Goal: Task Accomplishment & Management: Complete application form

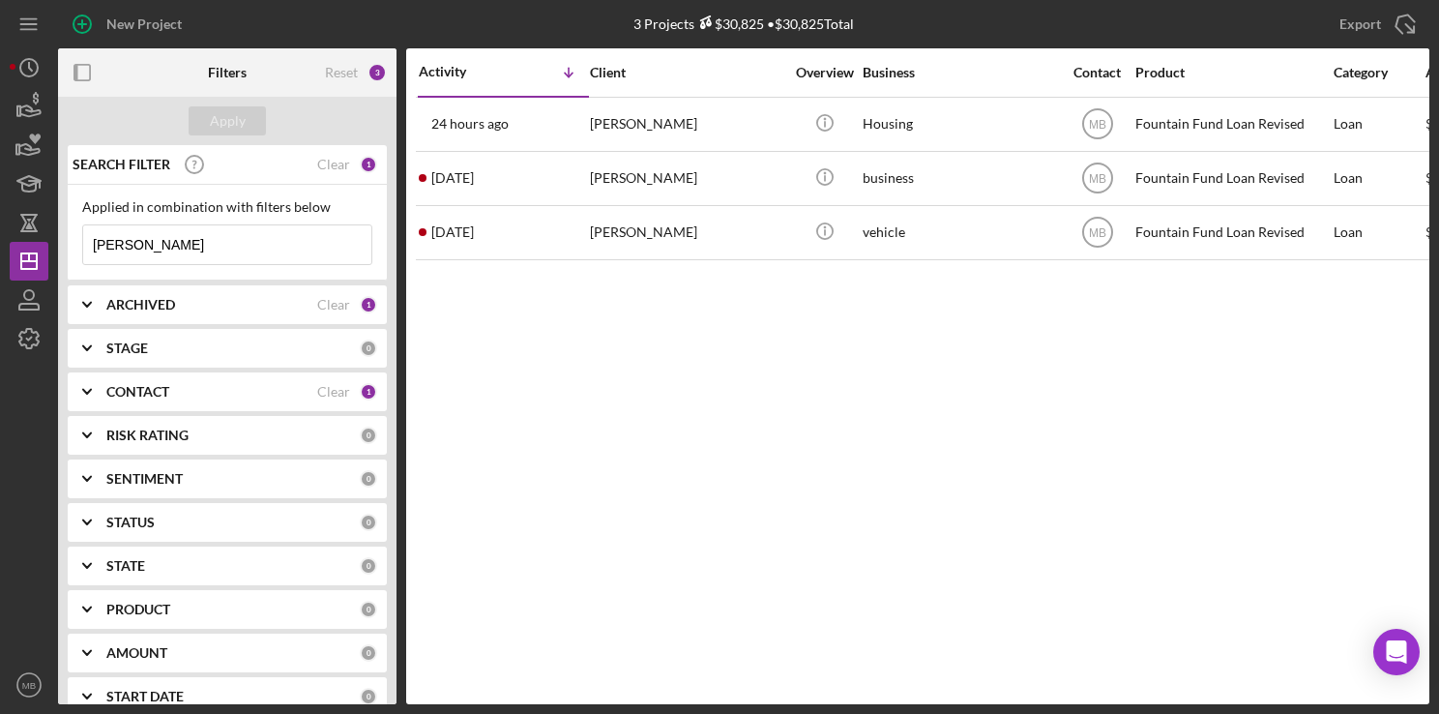
click at [257, 230] on input "[PERSON_NAME]" at bounding box center [227, 244] width 288 height 39
type input "r"
type input "[PERSON_NAME]"
click at [93, 25] on icon "button" at bounding box center [82, 24] width 48 height 48
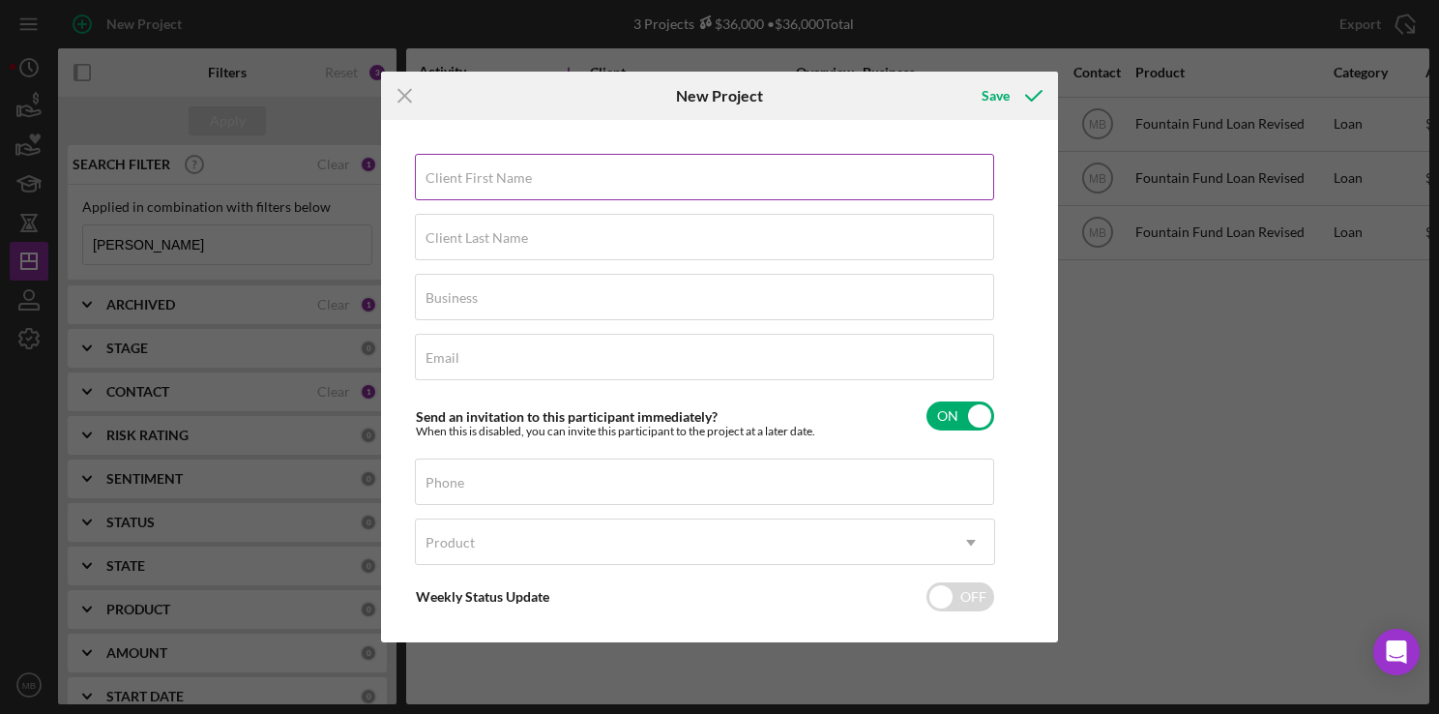
click at [677, 168] on div "Client First Name Required" at bounding box center [705, 178] width 580 height 48
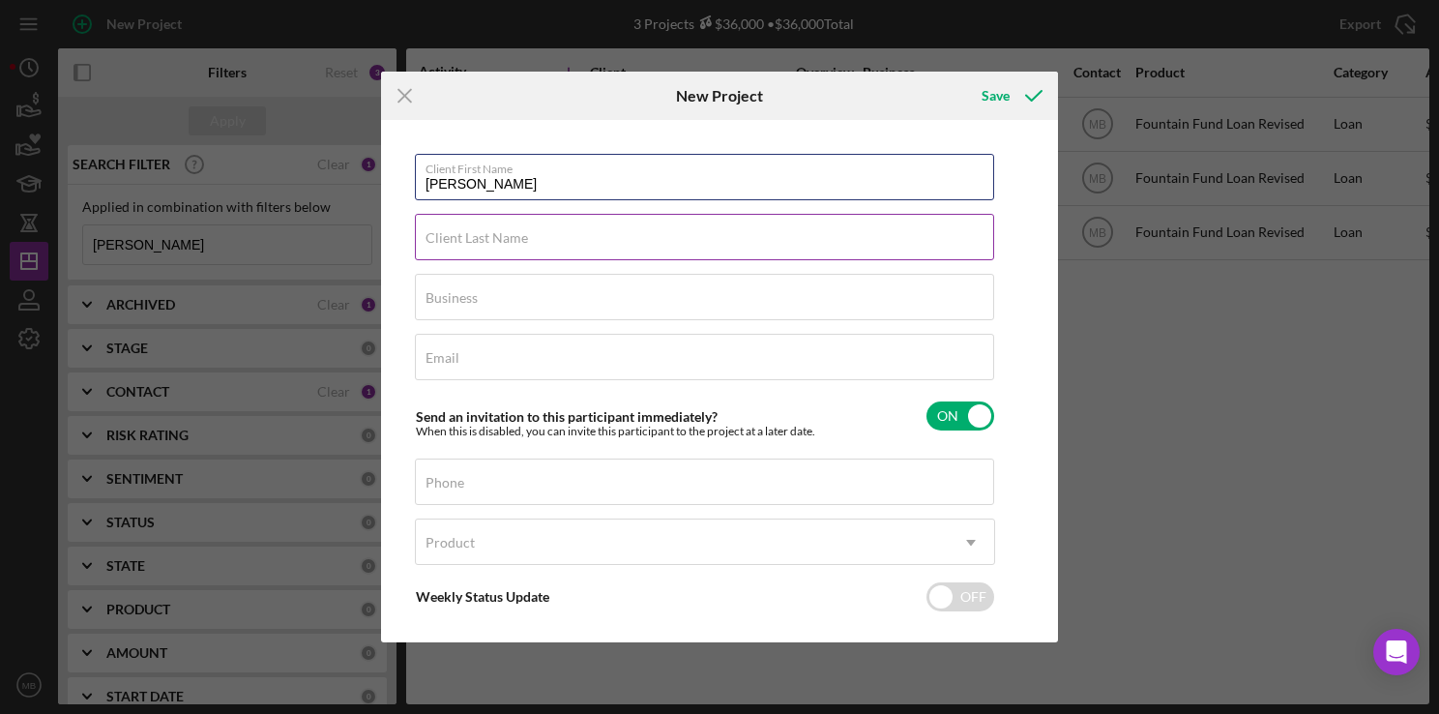
type input "[PERSON_NAME]"
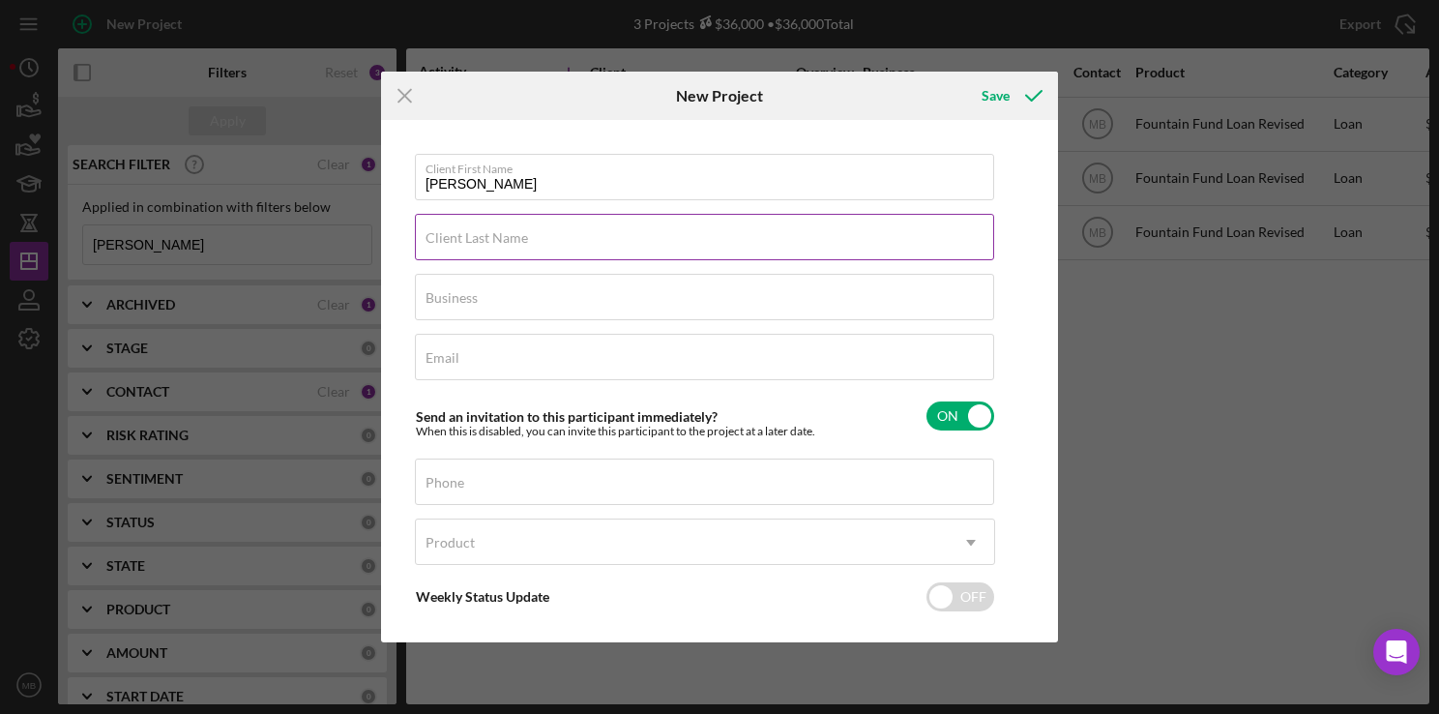
click at [830, 243] on div "Client Last Name Required" at bounding box center [705, 238] width 580 height 48
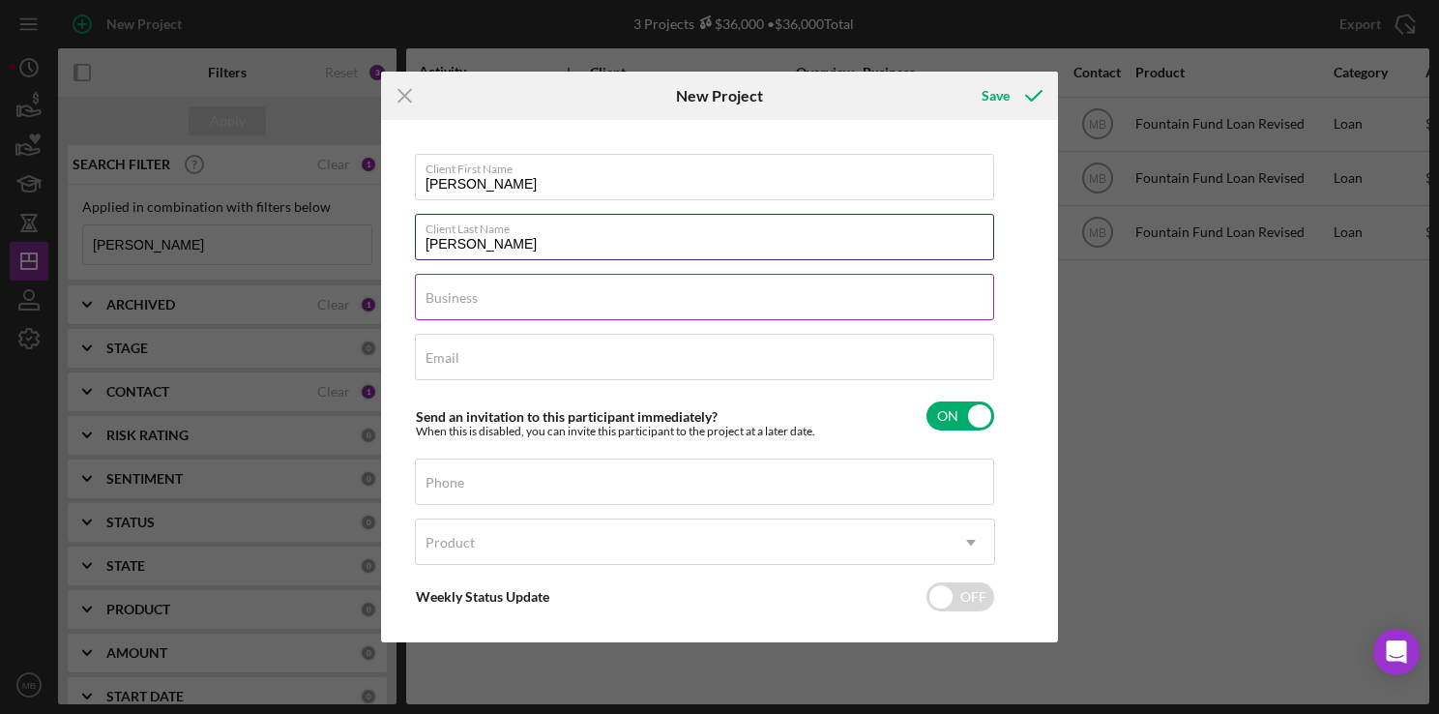
type input "[PERSON_NAME]"
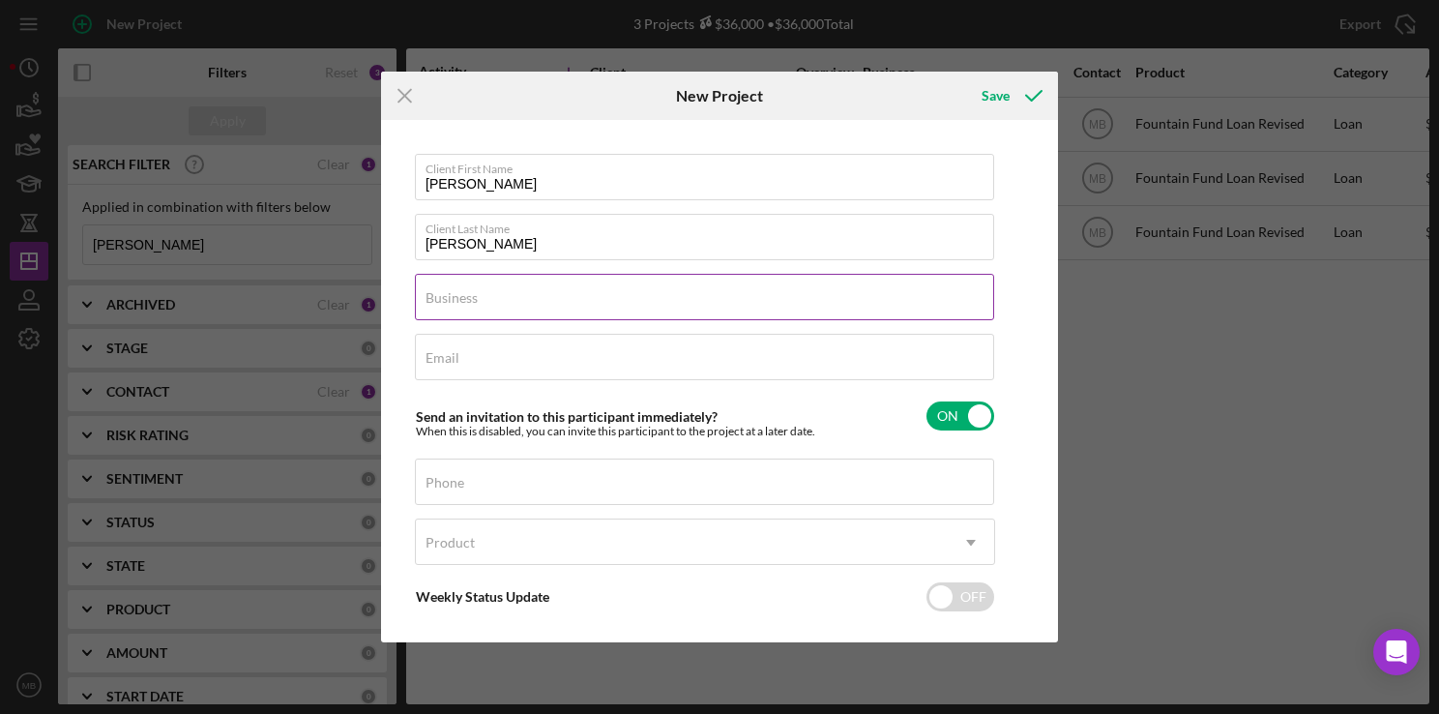
click at [874, 309] on input "Business" at bounding box center [704, 297] width 579 height 46
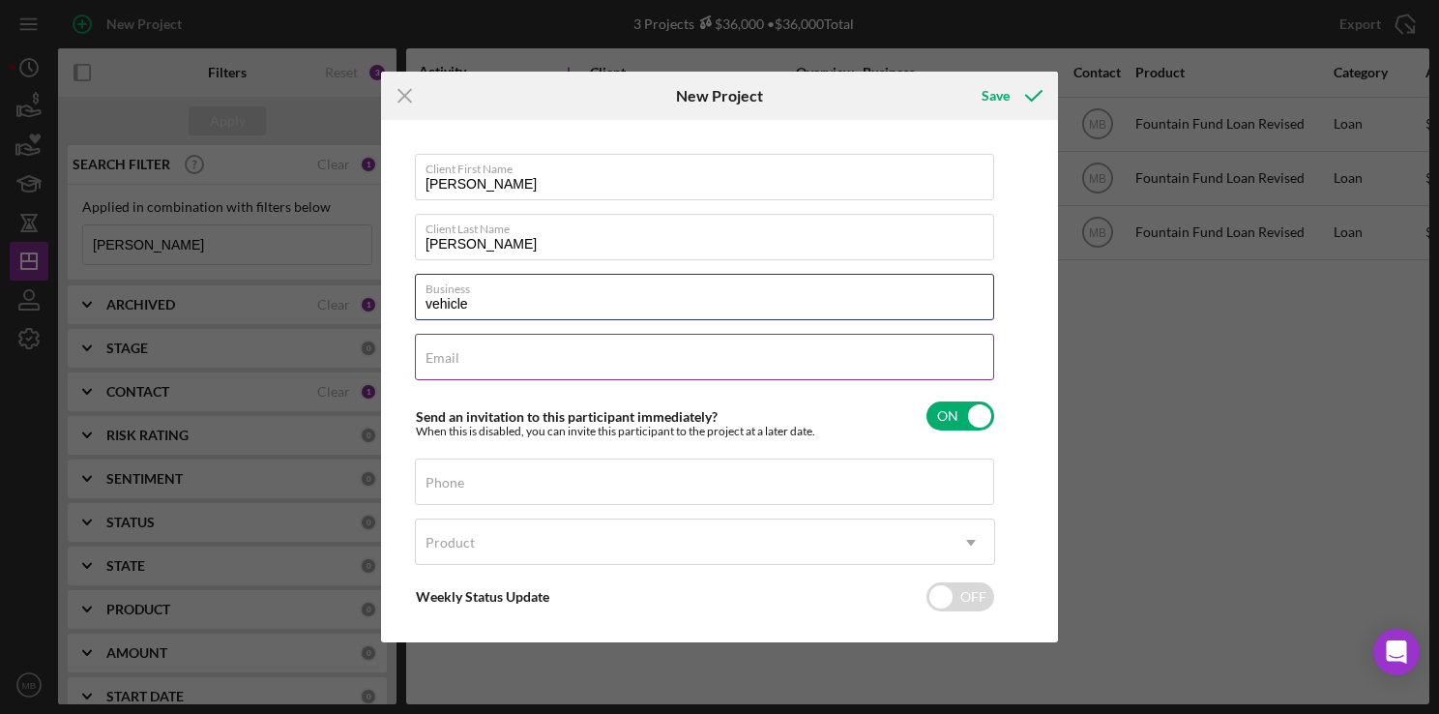
type input "vehicle"
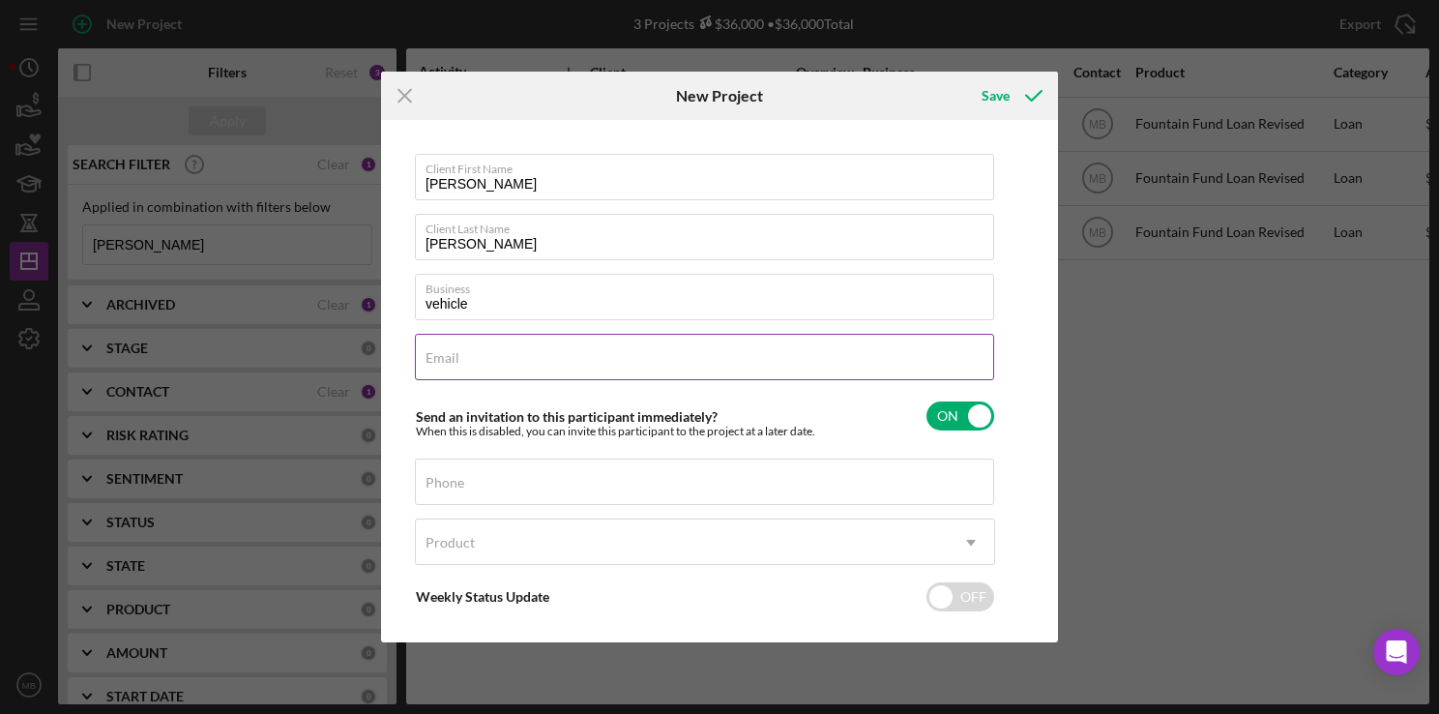
click at [855, 370] on input "Email" at bounding box center [704, 357] width 579 height 46
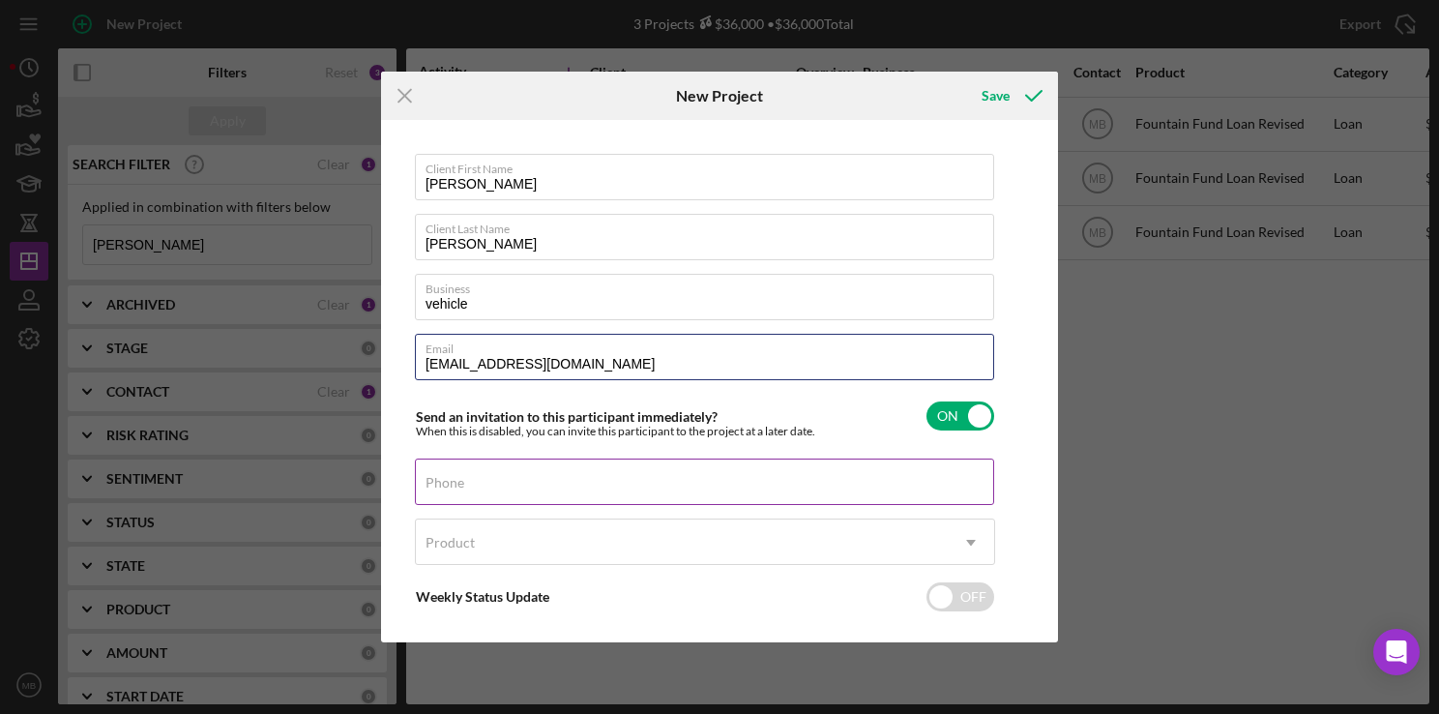
type input "[EMAIL_ADDRESS][DOMAIN_NAME]"
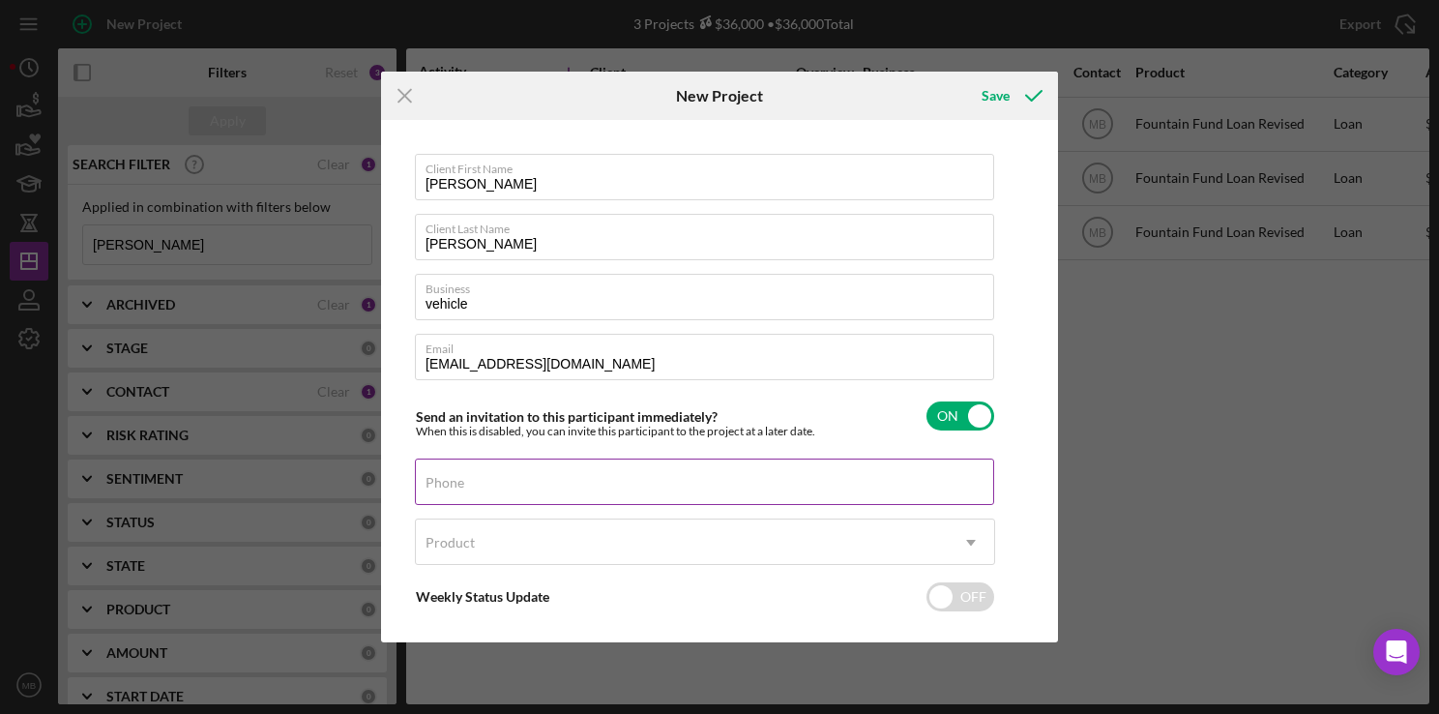
click at [725, 487] on div "Phone" at bounding box center [705, 482] width 580 height 48
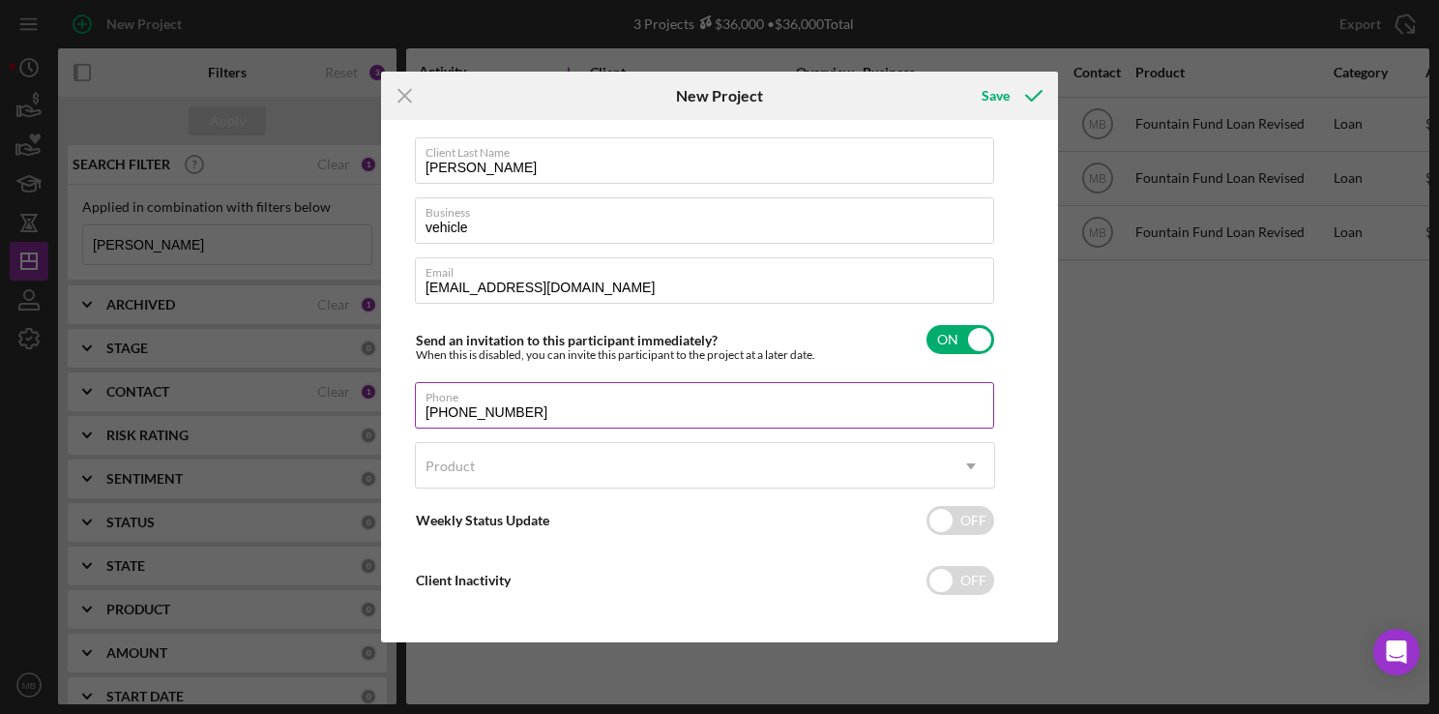
scroll to position [86, 0]
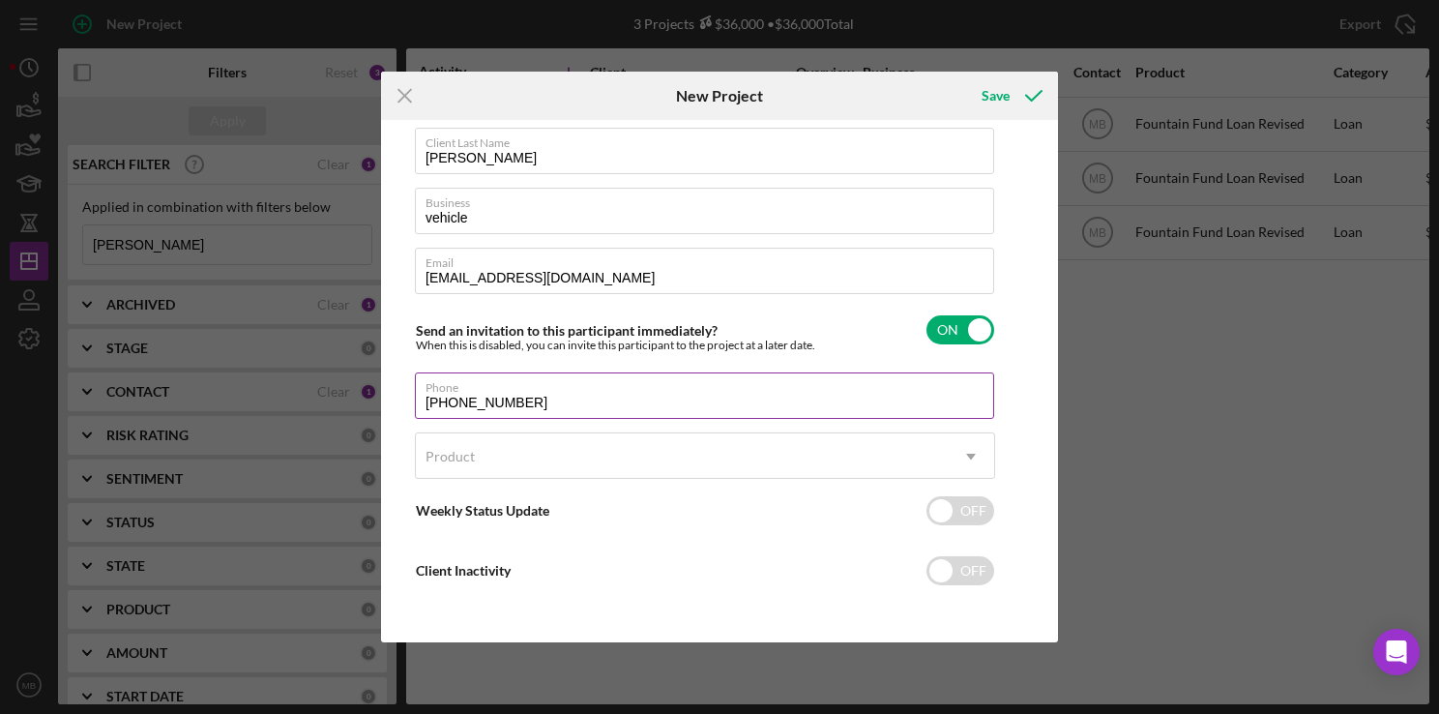
type input "[PHONE_NUMBER]"
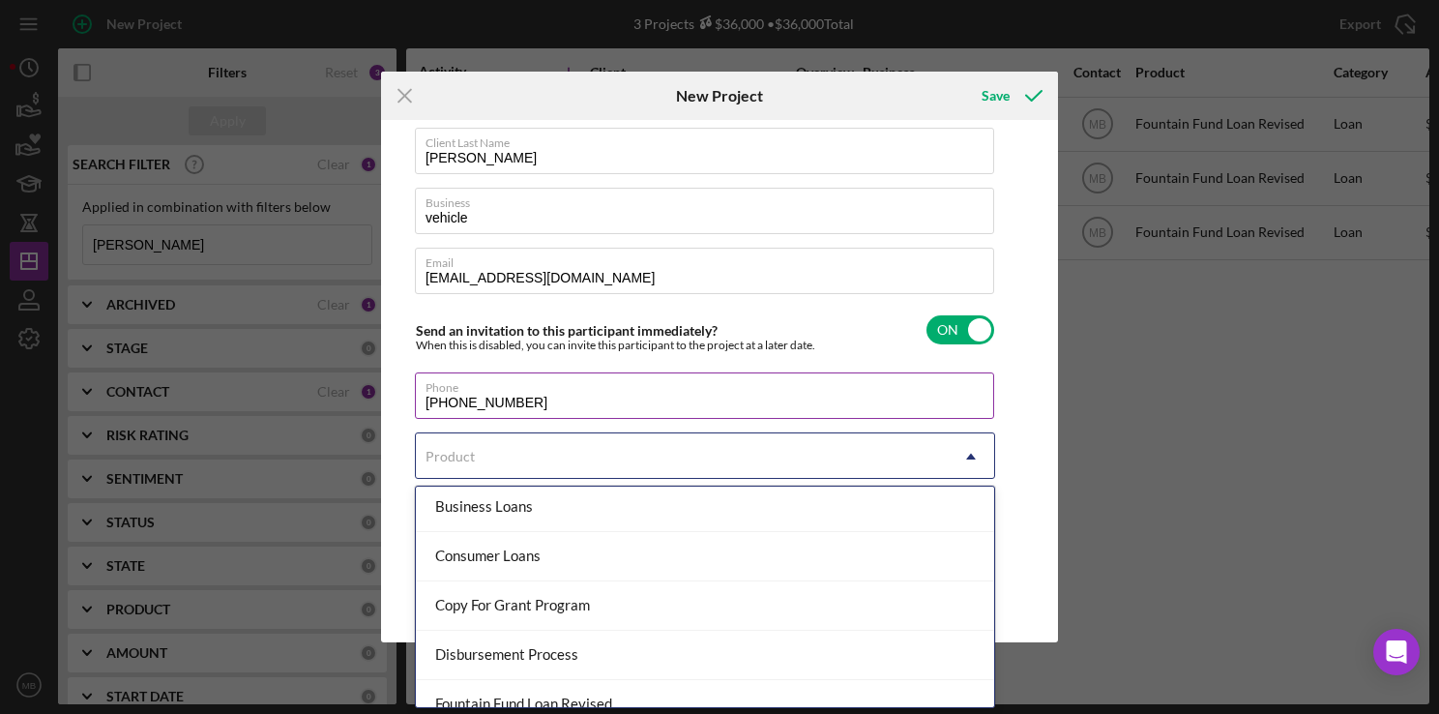
scroll to position [171, 0]
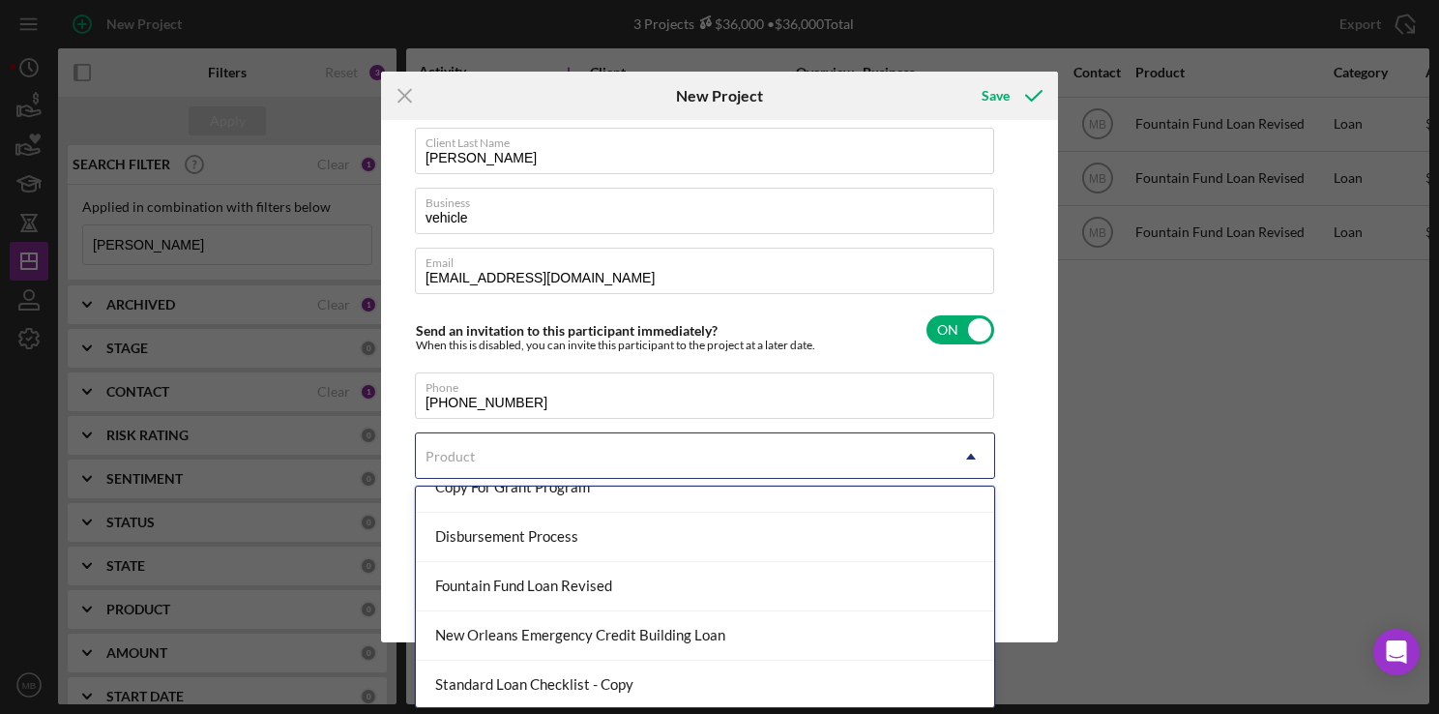
click at [723, 598] on div "Fountain Fund Loan Revised" at bounding box center [705, 586] width 578 height 49
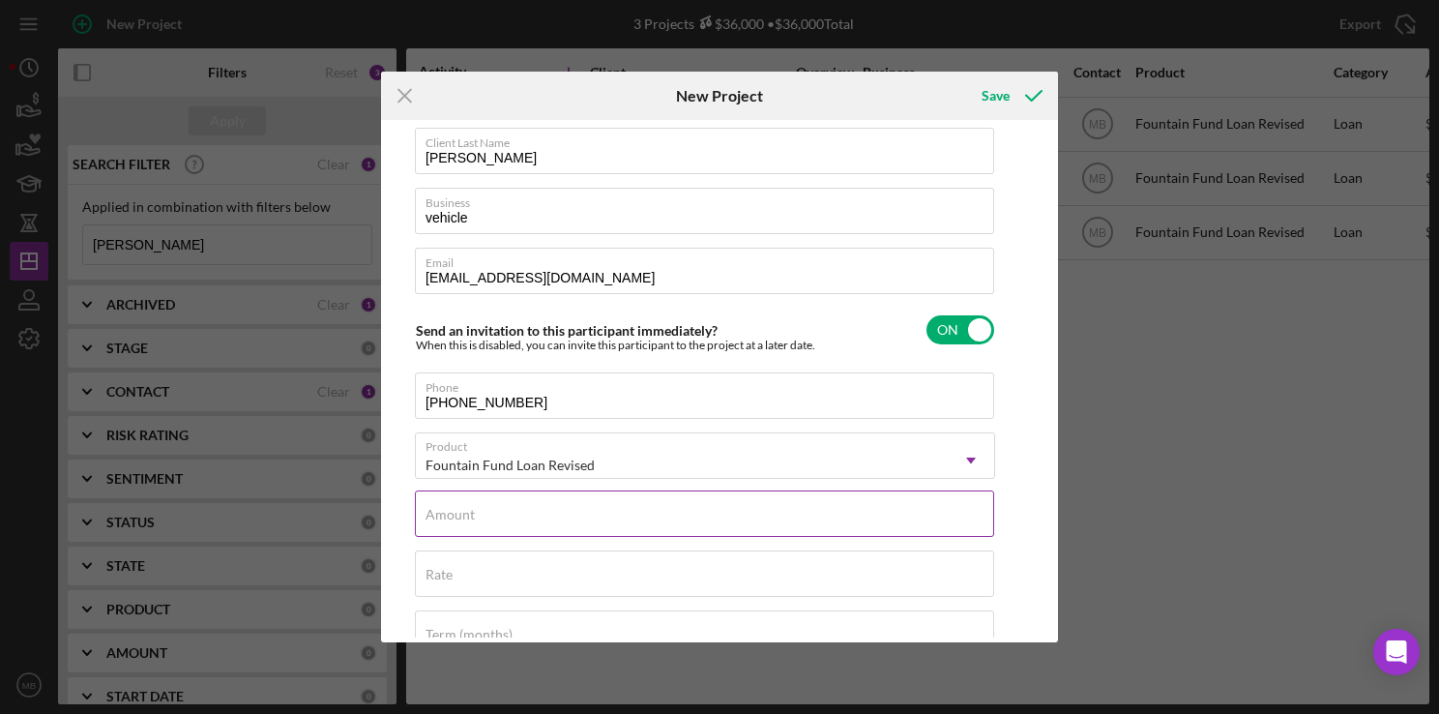
click at [760, 526] on input "Amount" at bounding box center [704, 513] width 579 height 46
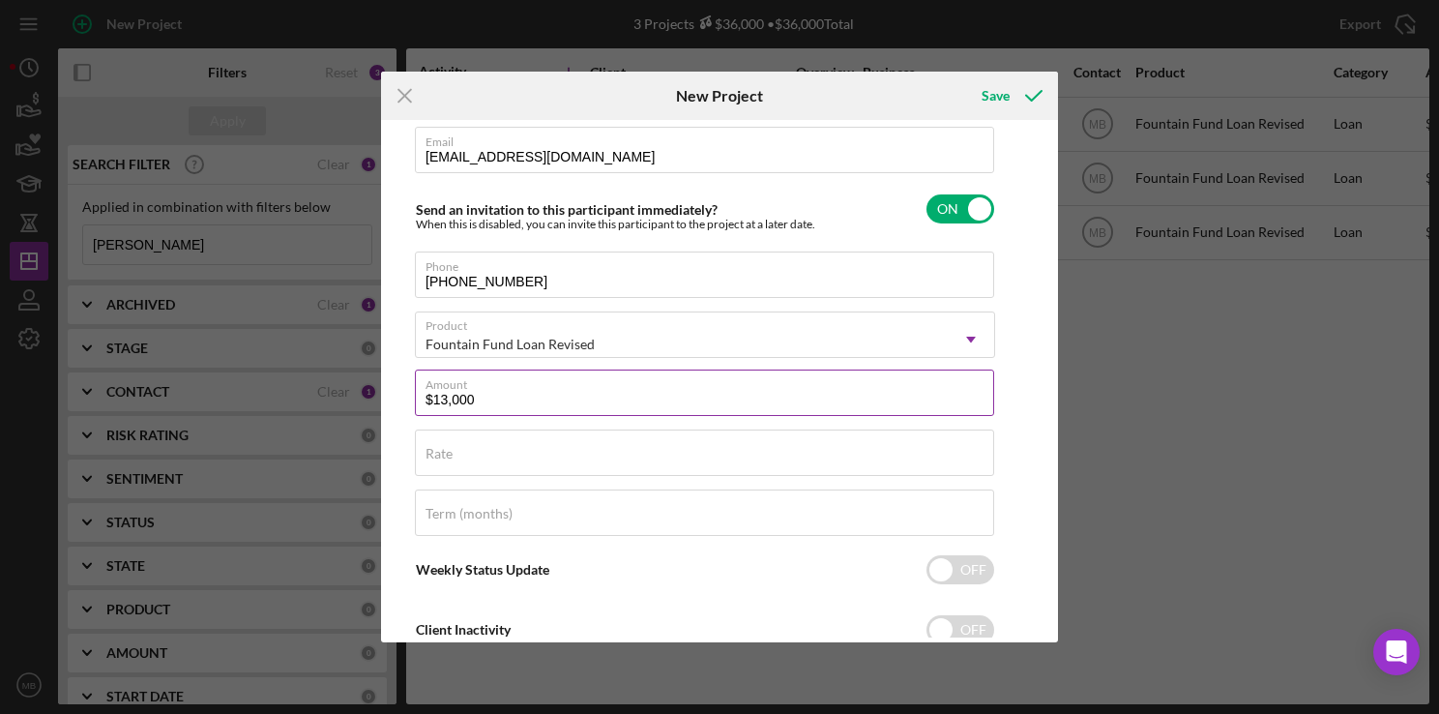
scroll to position [266, 0]
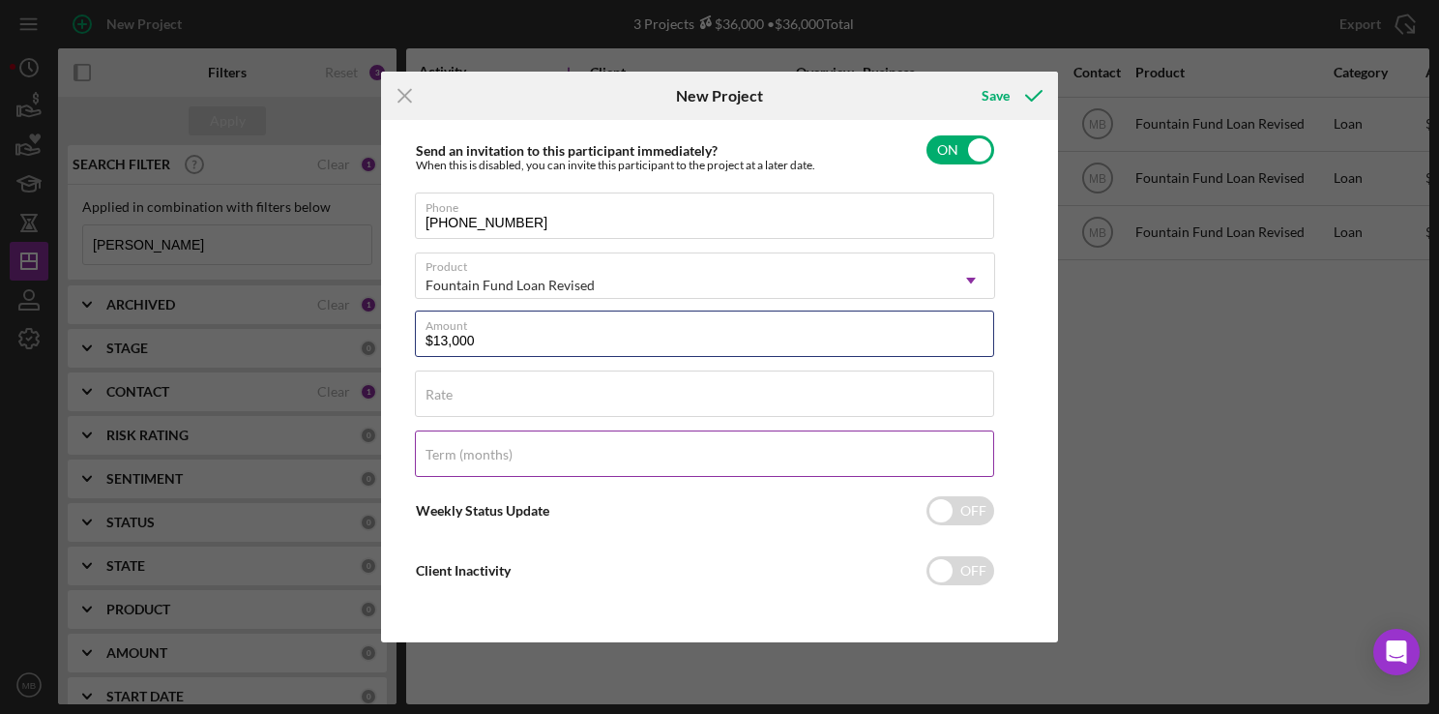
type input "$13,000"
click at [722, 461] on input "Term (months)" at bounding box center [704, 453] width 579 height 46
type input "36"
click at [999, 93] on div "Save" at bounding box center [995, 95] width 28 height 39
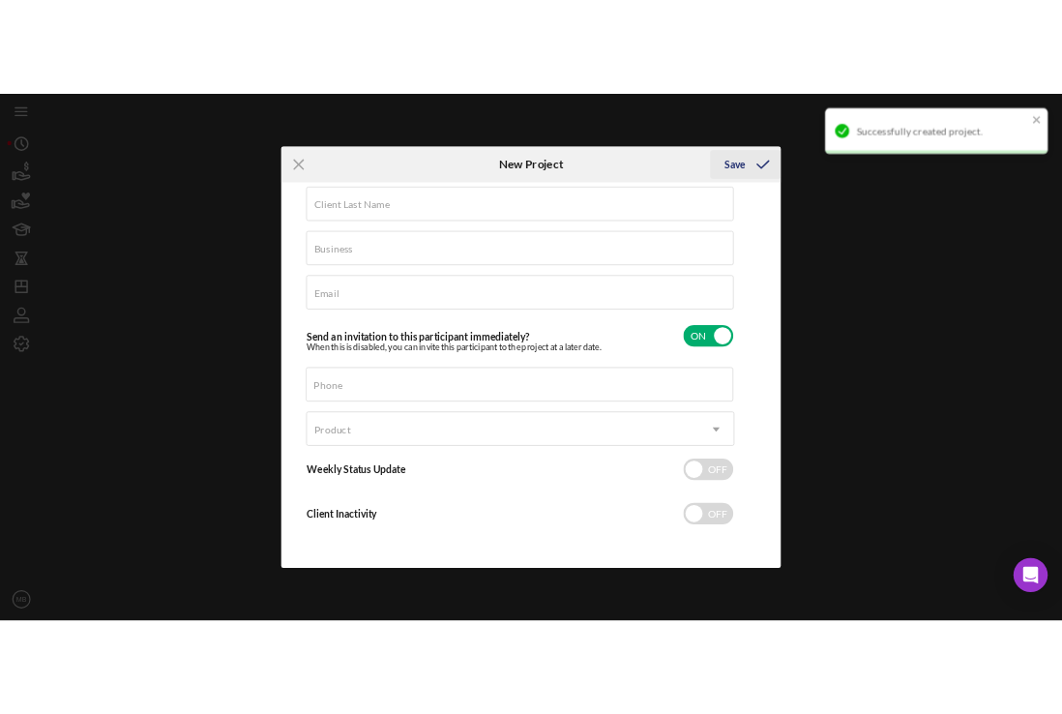
scroll to position [86, 0]
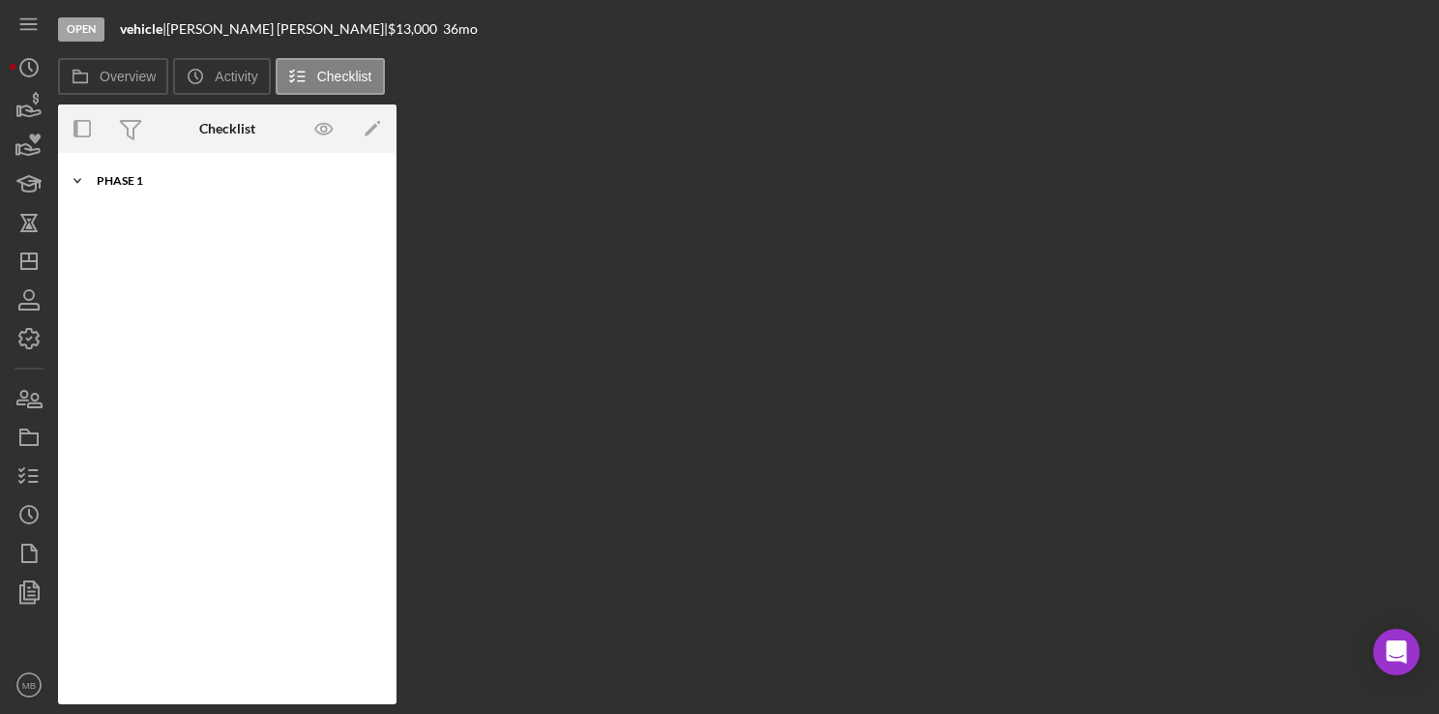
click at [109, 190] on div "Icon/Expander Phase 1 0 / 10" at bounding box center [227, 180] width 338 height 39
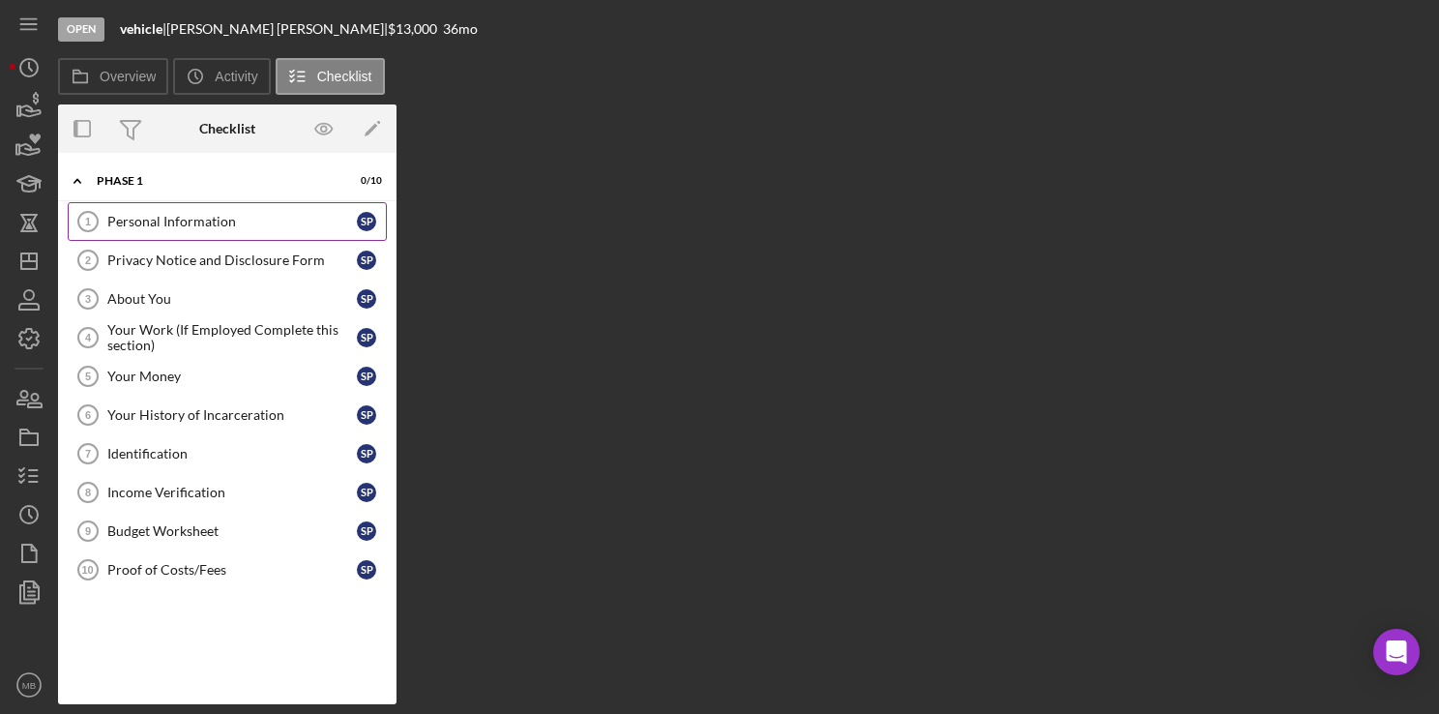
click at [205, 215] on div "Personal Information" at bounding box center [231, 221] width 249 height 15
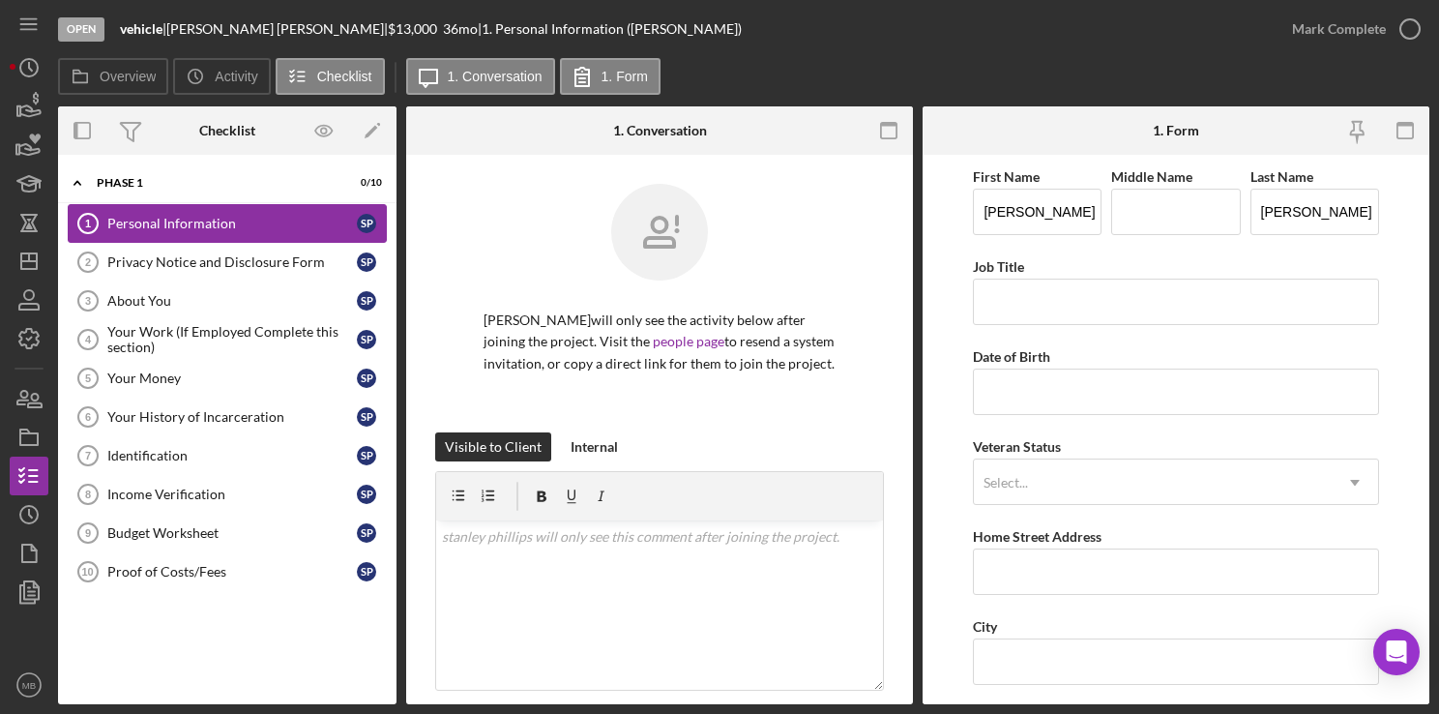
click at [205, 216] on div "Personal Information" at bounding box center [231, 223] width 249 height 15
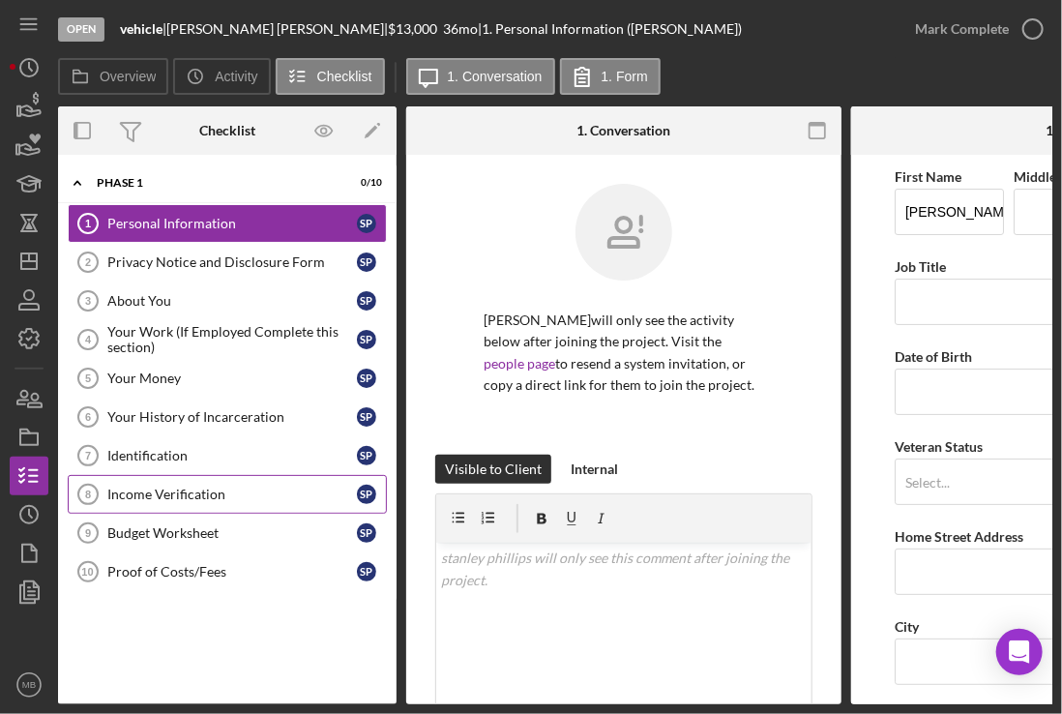
click at [201, 486] on div "Income Verification" at bounding box center [231, 493] width 249 height 15
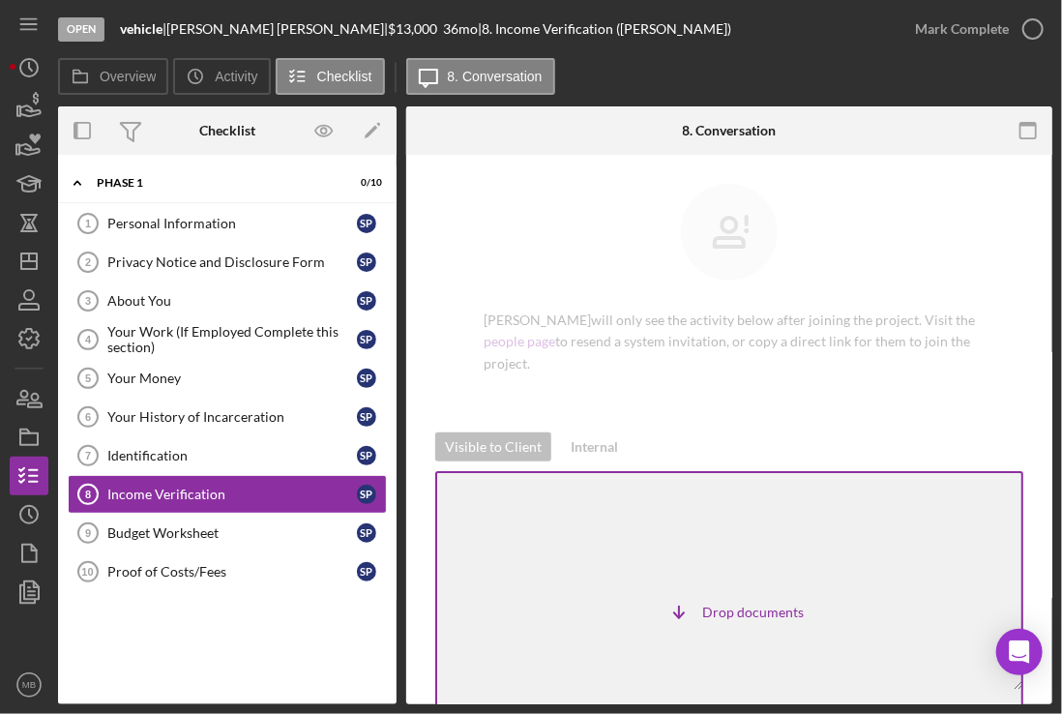
click at [873, 348] on p "[PERSON_NAME] will only see the activity below after joining the project. Visit…" at bounding box center [728, 341] width 491 height 65
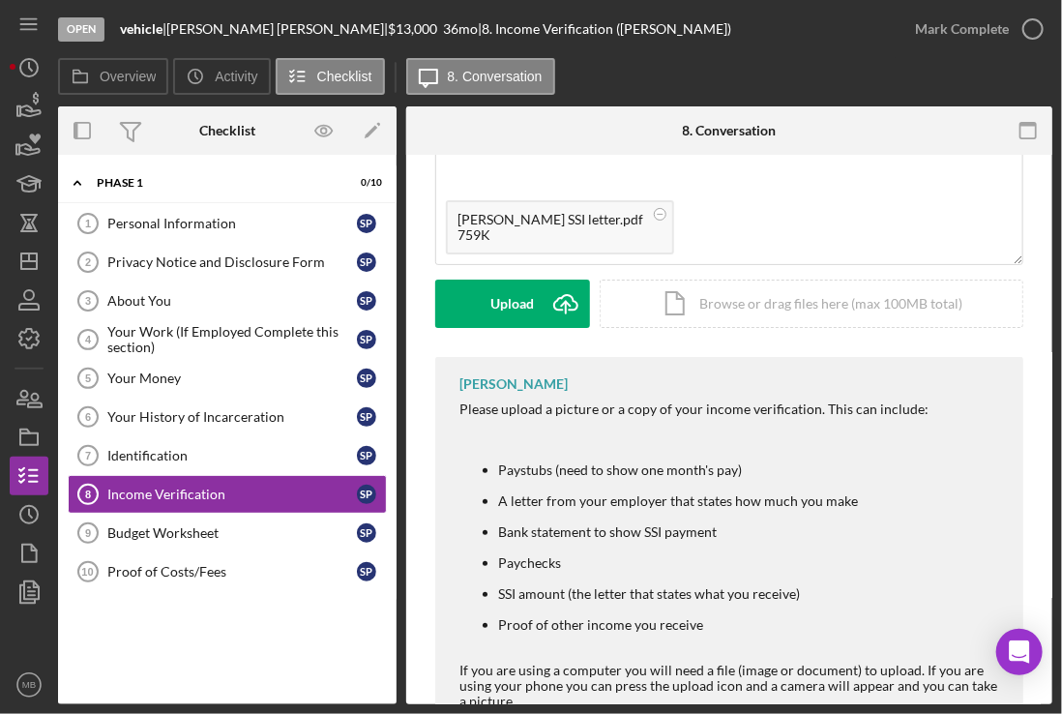
scroll to position [418, 0]
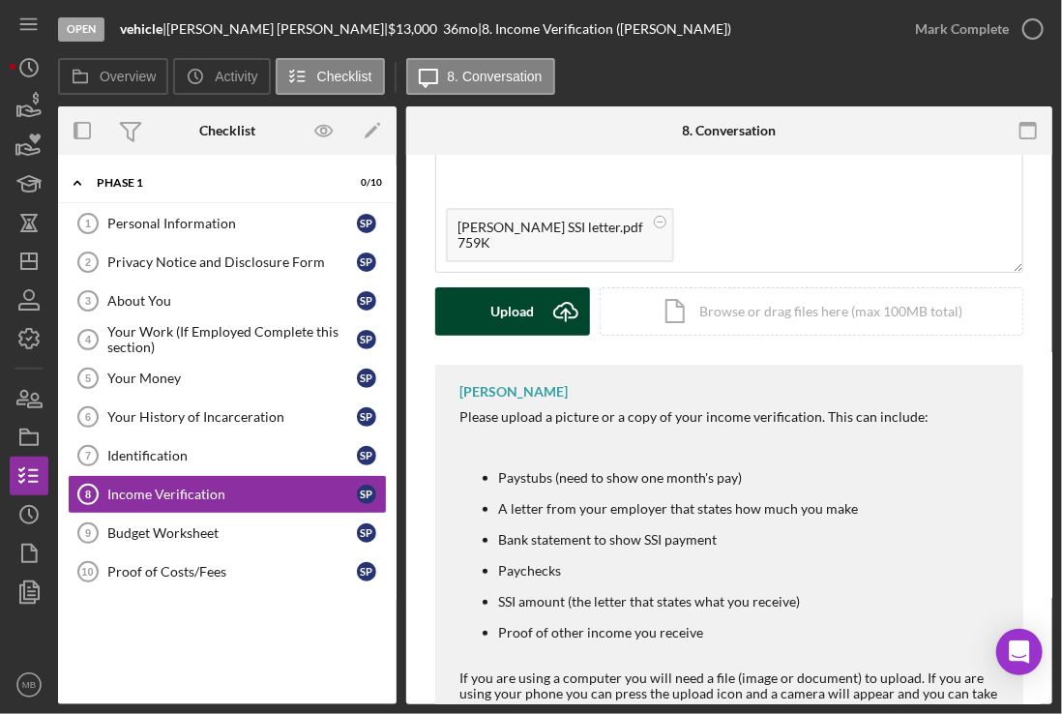
click at [545, 309] on icon "Icon/Upload" at bounding box center [566, 311] width 48 height 48
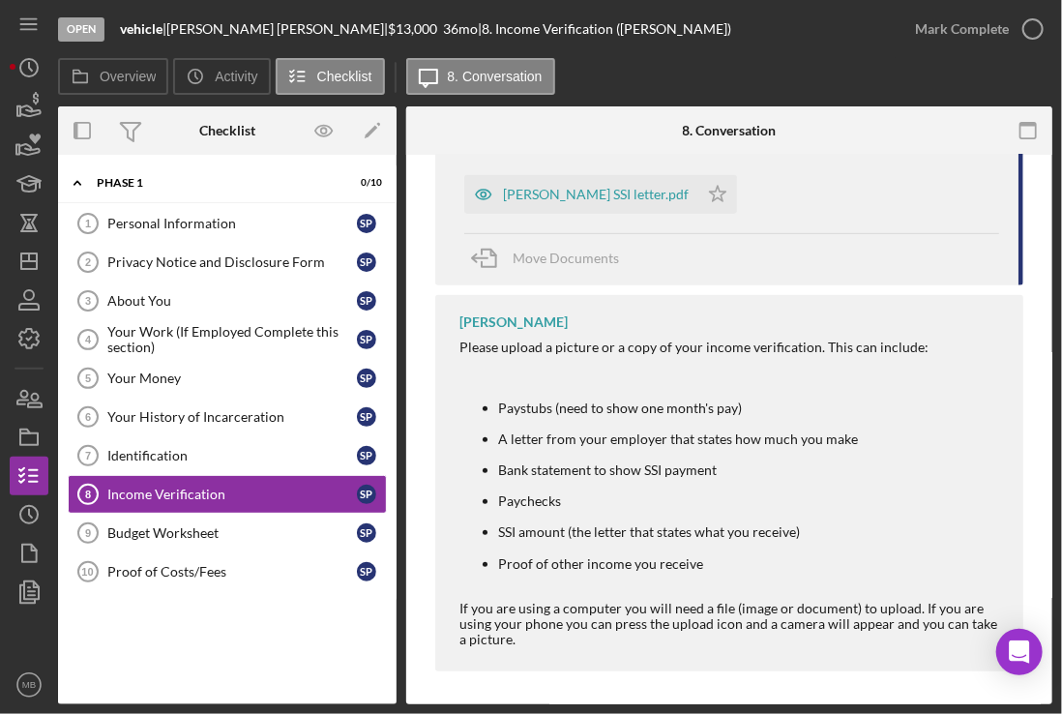
scroll to position [168, 0]
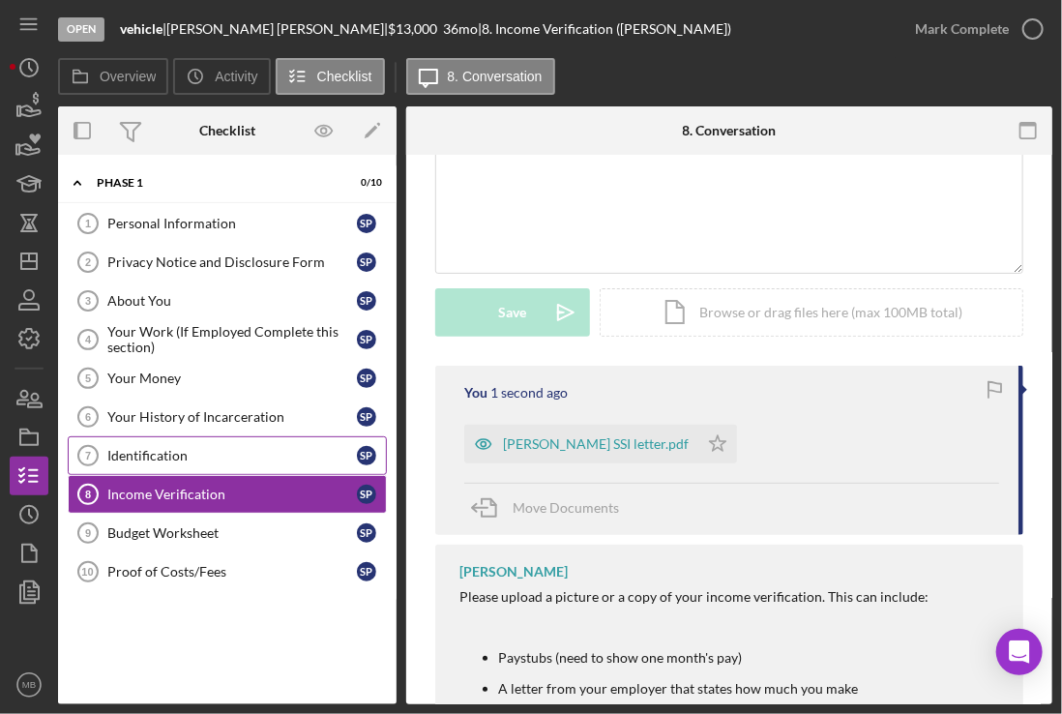
click at [194, 448] on div "Identification" at bounding box center [231, 455] width 249 height 15
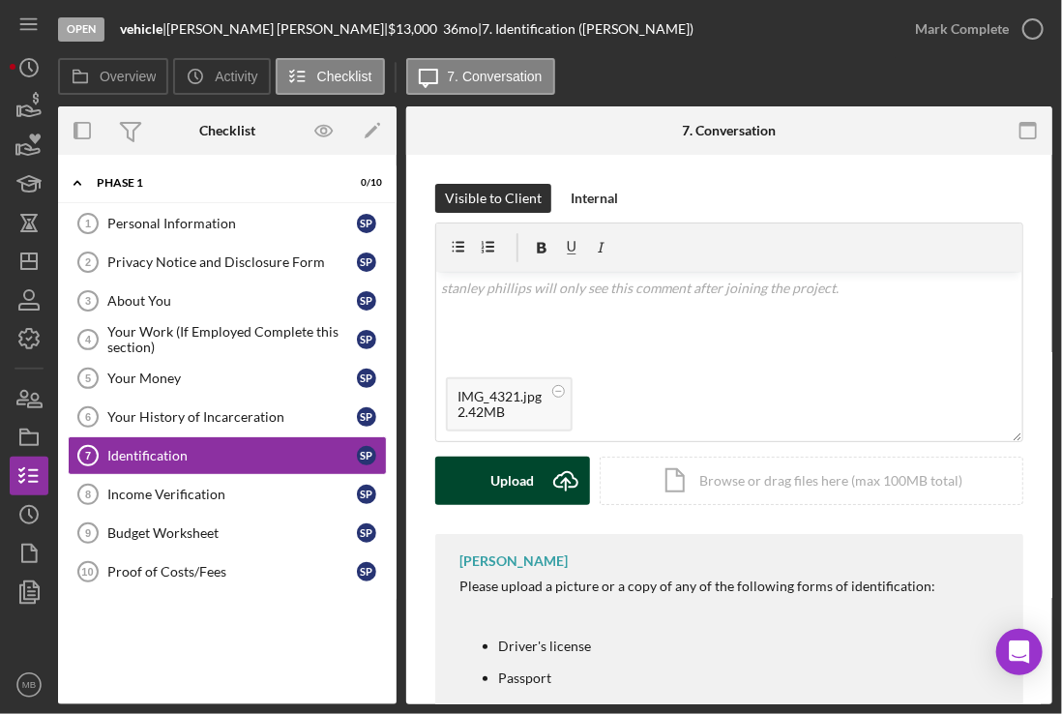
click at [499, 481] on div "Upload" at bounding box center [513, 480] width 44 height 48
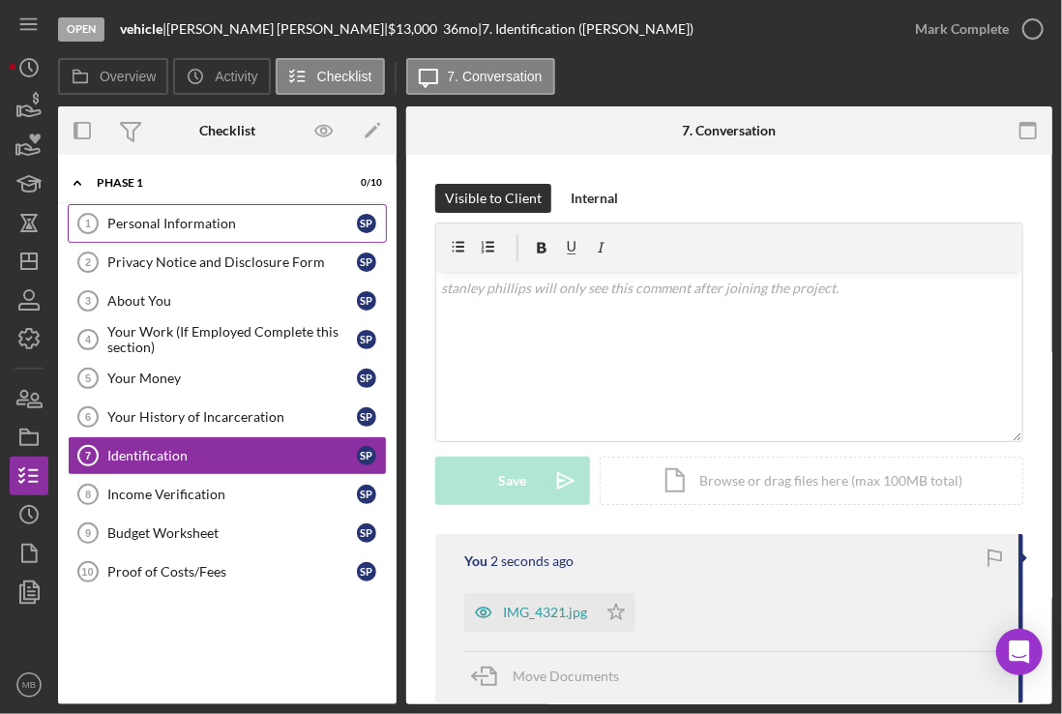
click at [213, 222] on div "Personal Information" at bounding box center [231, 223] width 249 height 15
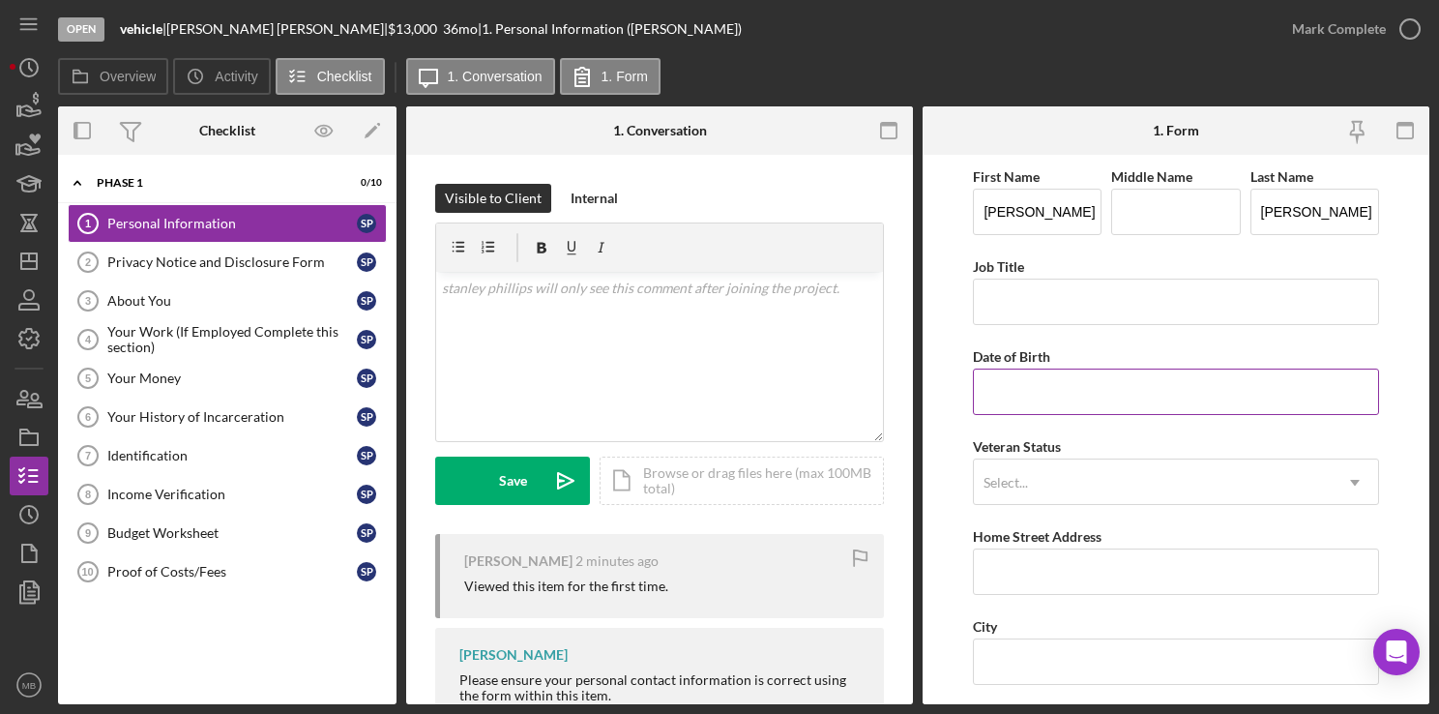
click at [1200, 395] on input "Date of Birth" at bounding box center [1175, 391] width 405 height 46
type input "[DATE]"
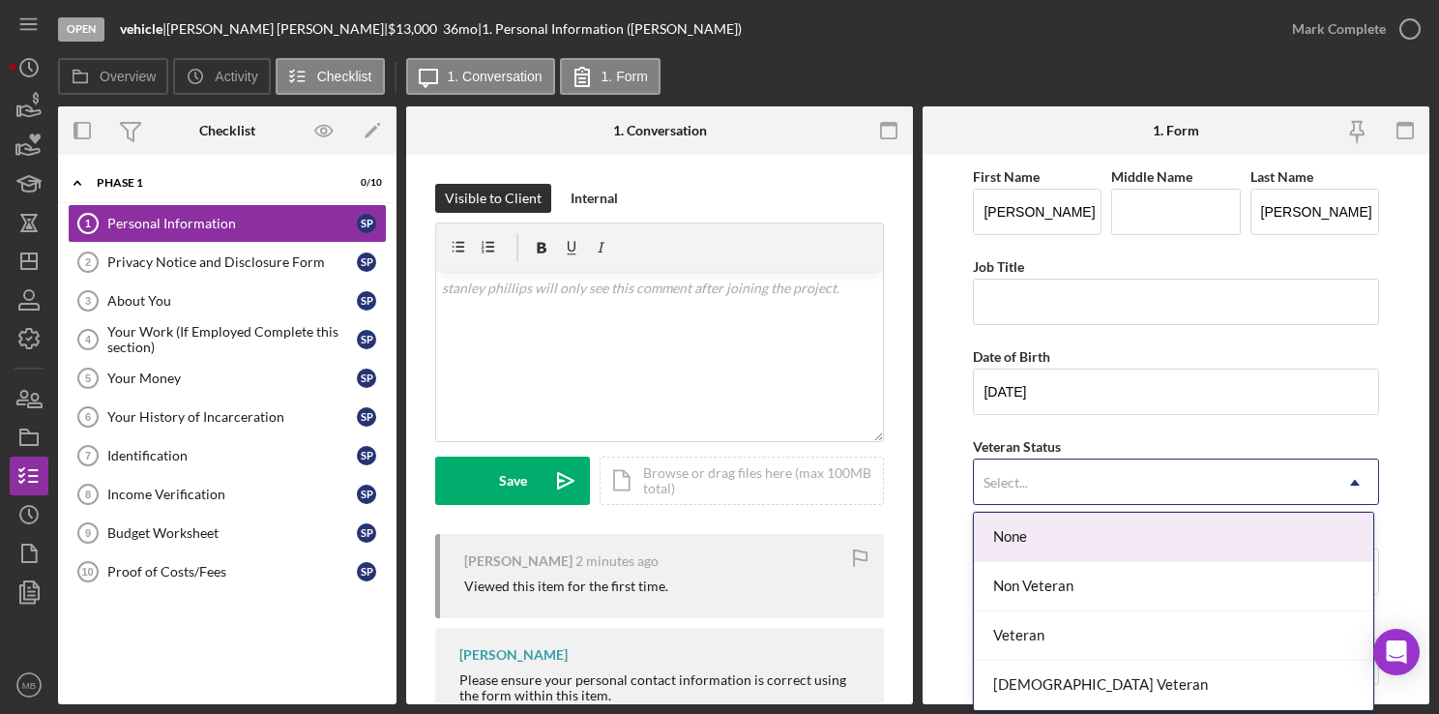
click at [1120, 638] on div "Veteran" at bounding box center [1173, 635] width 399 height 49
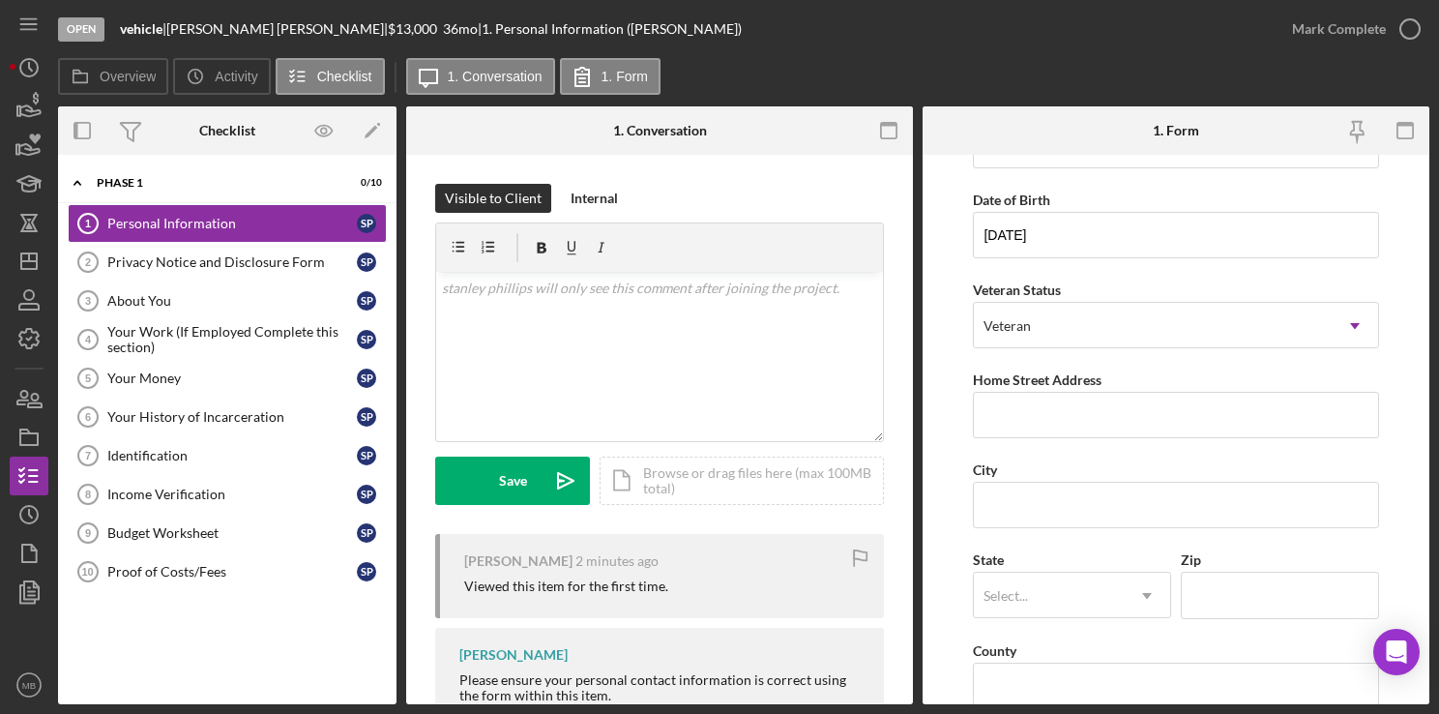
scroll to position [158, 0]
click at [1142, 435] on input "Home Street Address" at bounding box center [1175, 414] width 405 height 46
type input "[STREET_ADDRESS][PERSON_NAME] 201"
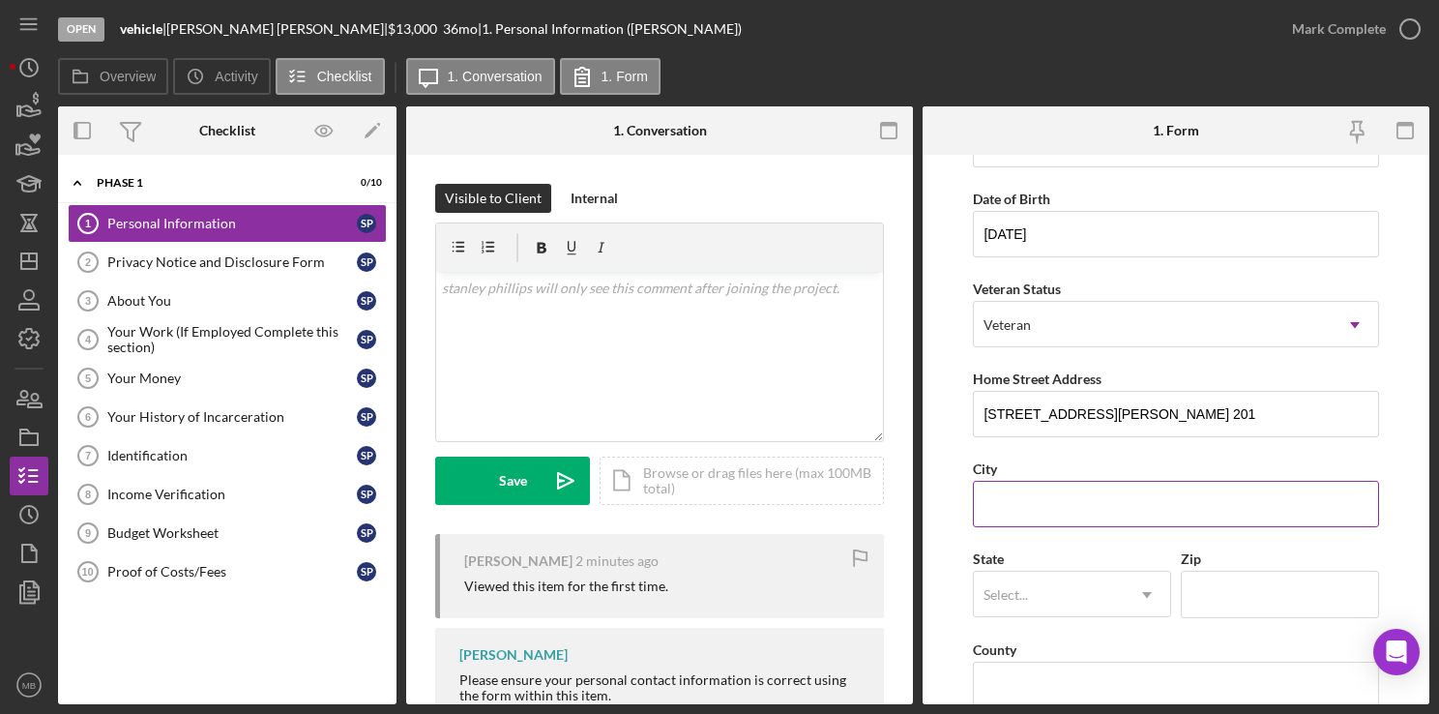
click at [1095, 507] on input "City" at bounding box center [1175, 504] width 405 height 46
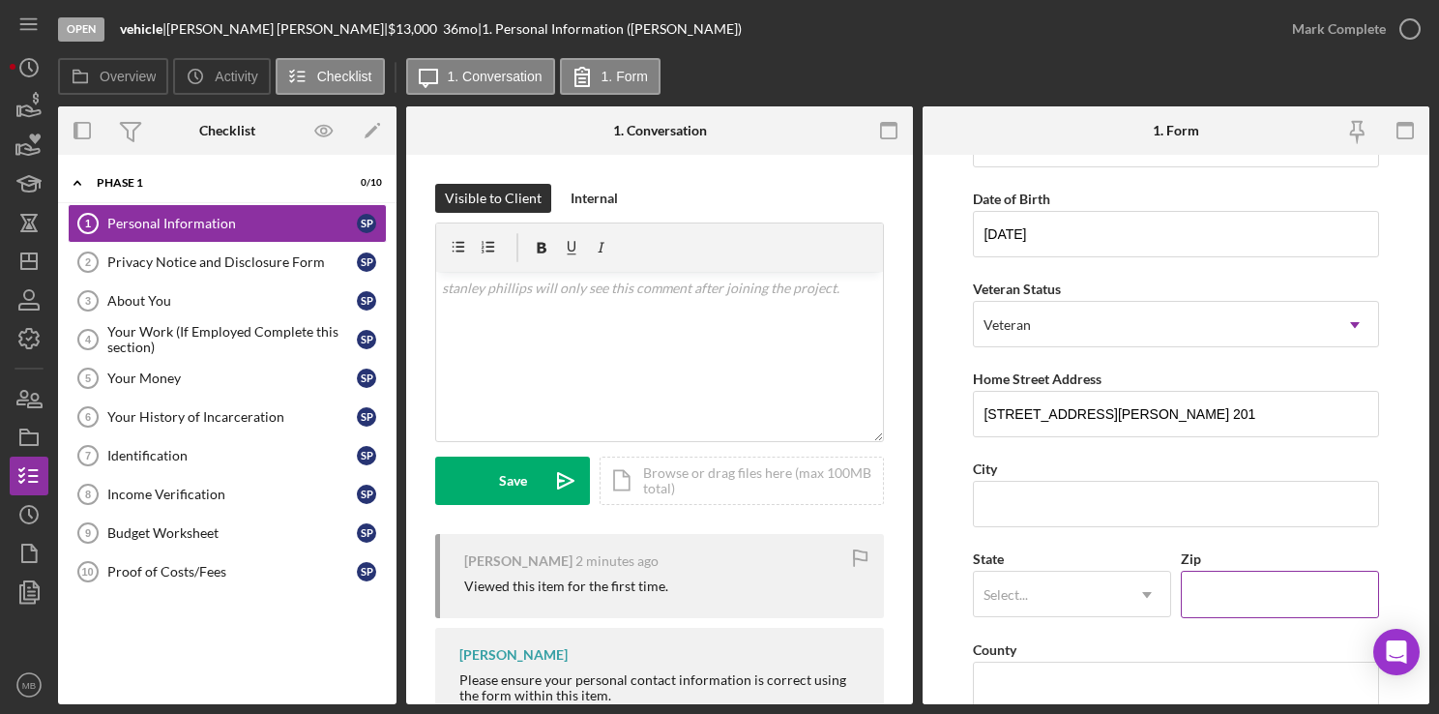
click at [1232, 590] on input "Zip" at bounding box center [1280, 594] width 198 height 46
type input "19124"
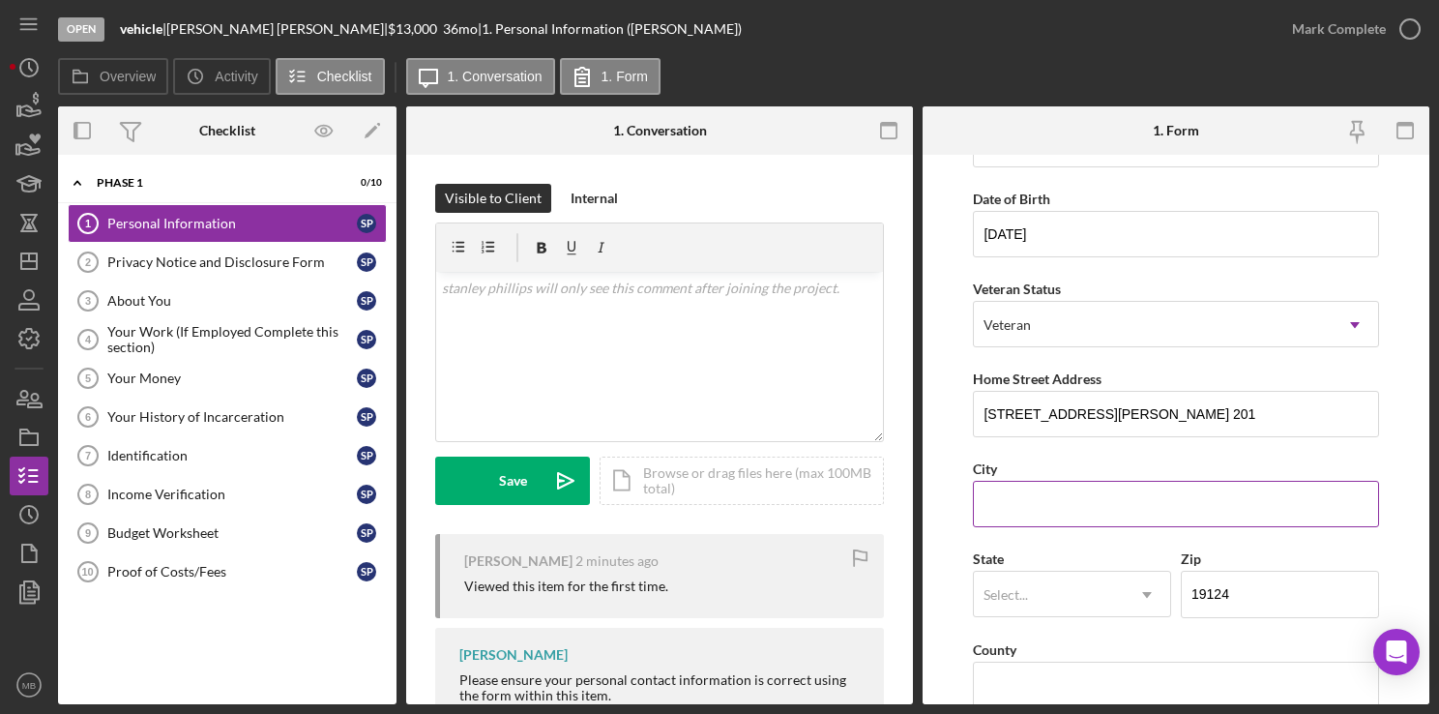
click at [1048, 507] on input "City" at bounding box center [1175, 504] width 405 height 46
type input "[GEOGRAPHIC_DATA]"
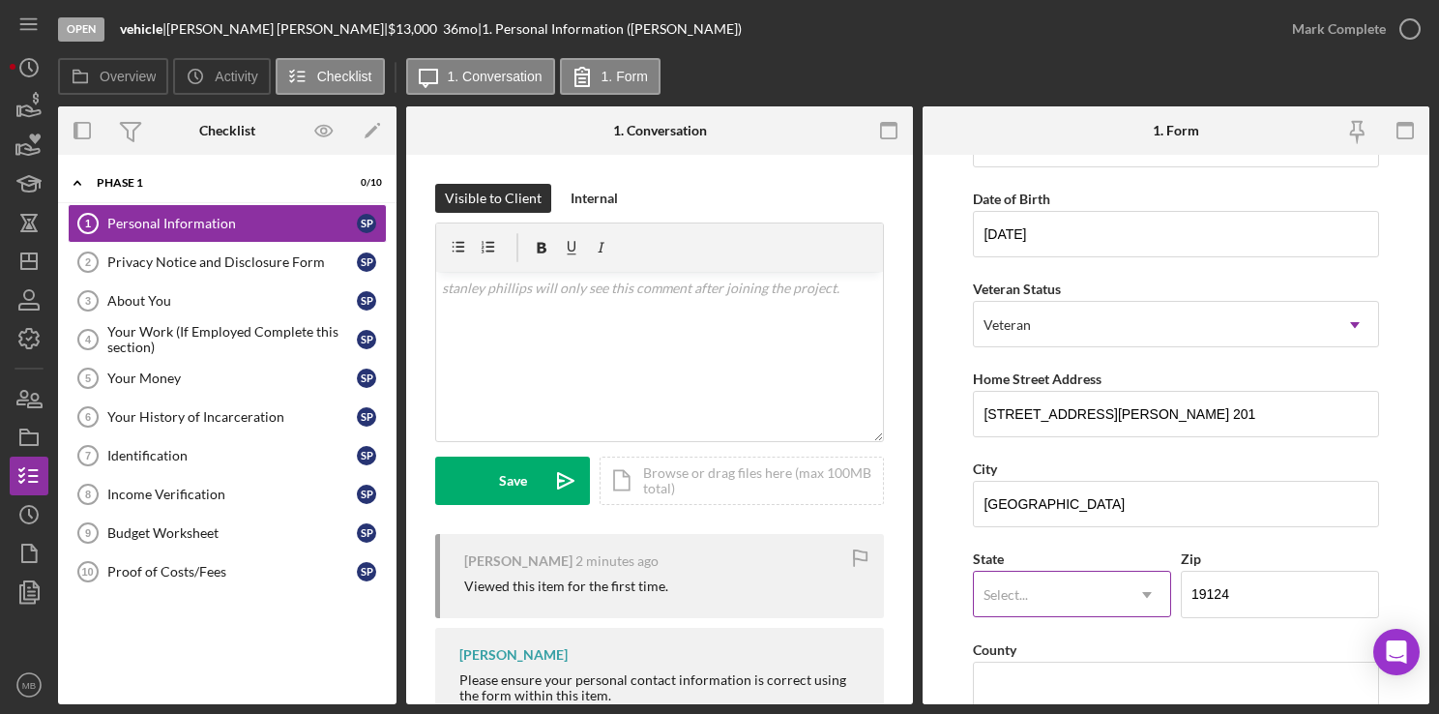
click at [983, 596] on input "text" at bounding box center [984, 594] width 3 height 15
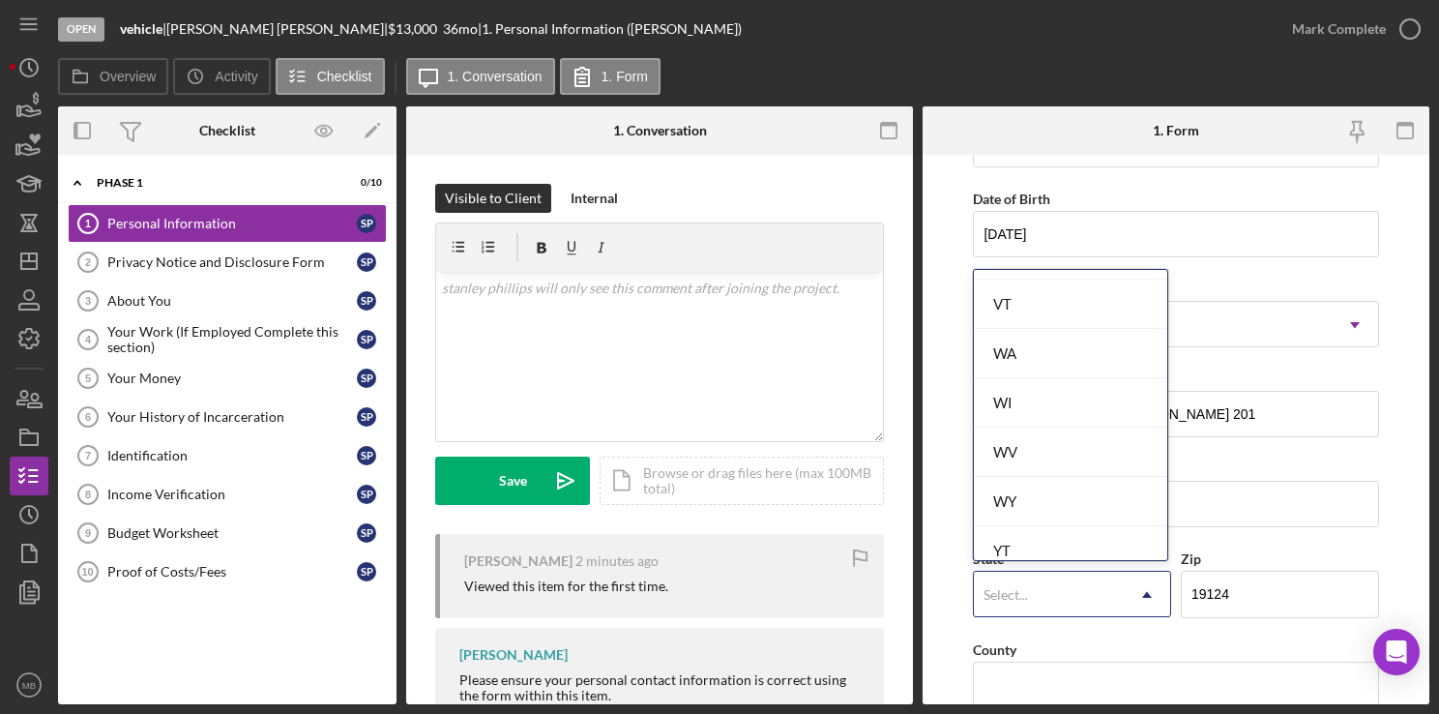
scroll to position [3330, 0]
click at [1058, 445] on div "WA" at bounding box center [1070, 465] width 193 height 49
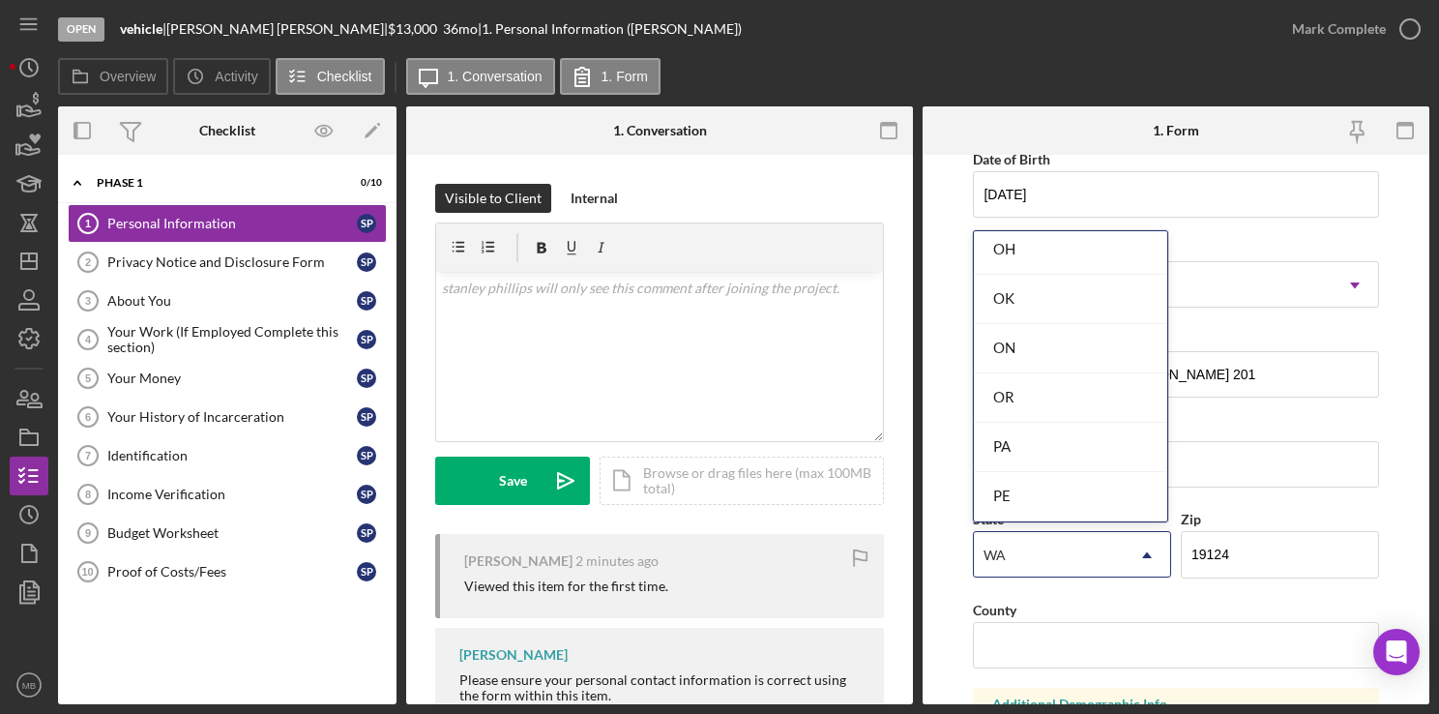
scroll to position [2578, 0]
click at [1064, 441] on div "PA" at bounding box center [1070, 439] width 193 height 49
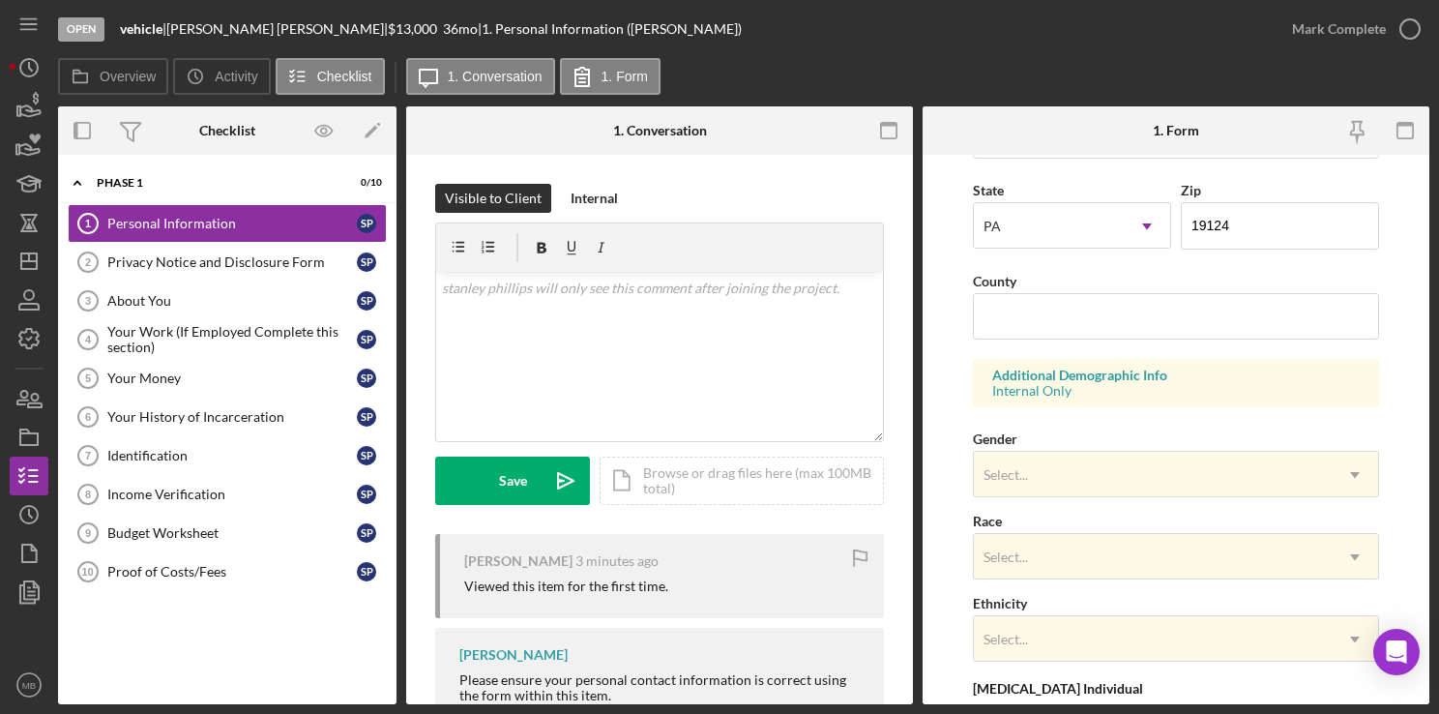
scroll to position [527, 0]
click at [1200, 318] on input "County" at bounding box center [1175, 315] width 405 height 46
type input "[GEOGRAPHIC_DATA]"
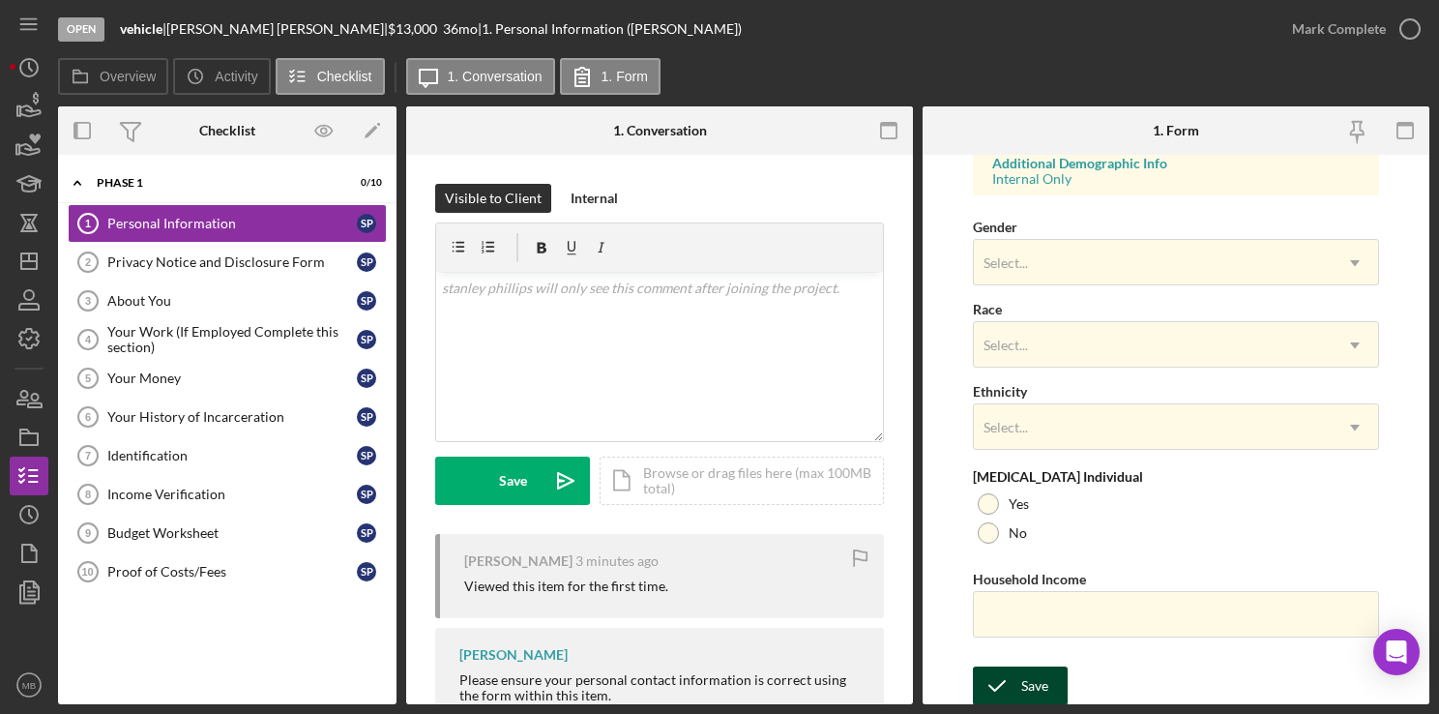
click at [1021, 692] on div "Save" at bounding box center [1034, 685] width 27 height 39
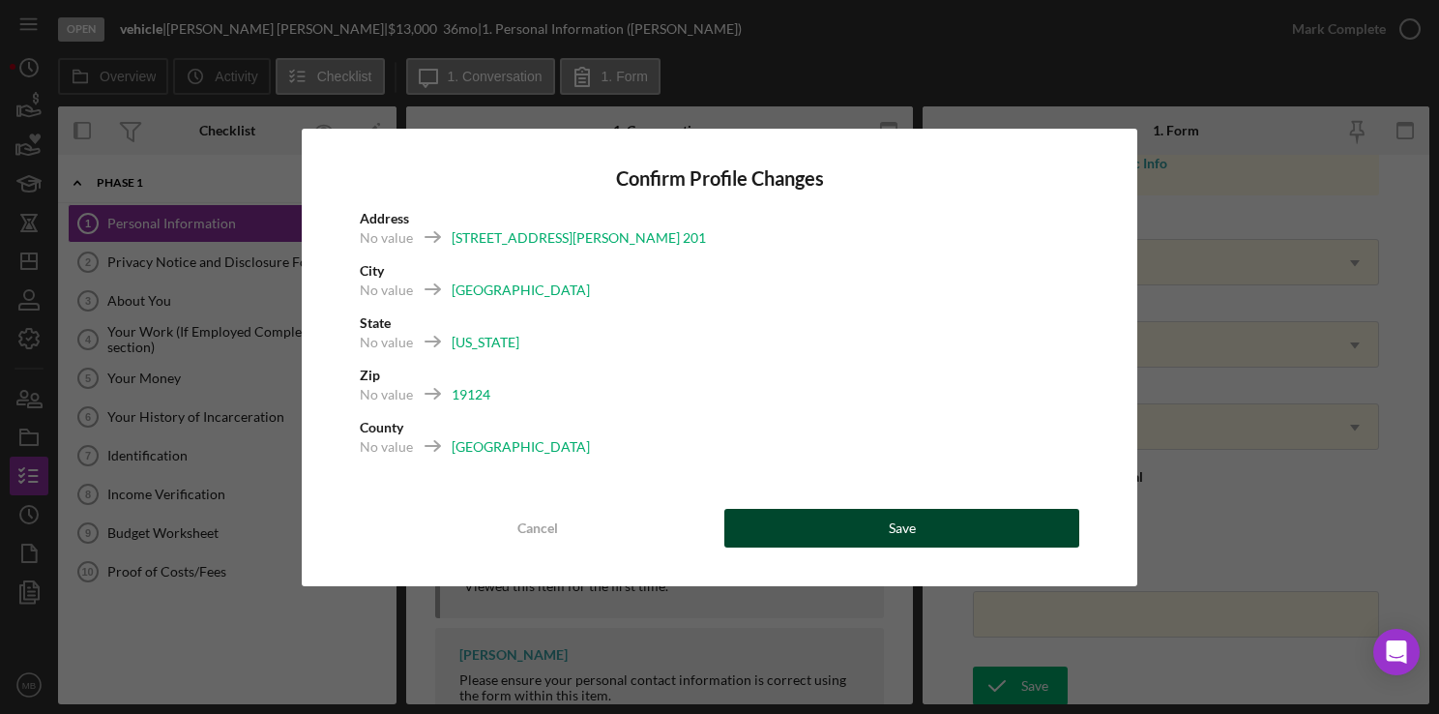
click at [903, 537] on div "Save" at bounding box center [902, 528] width 27 height 39
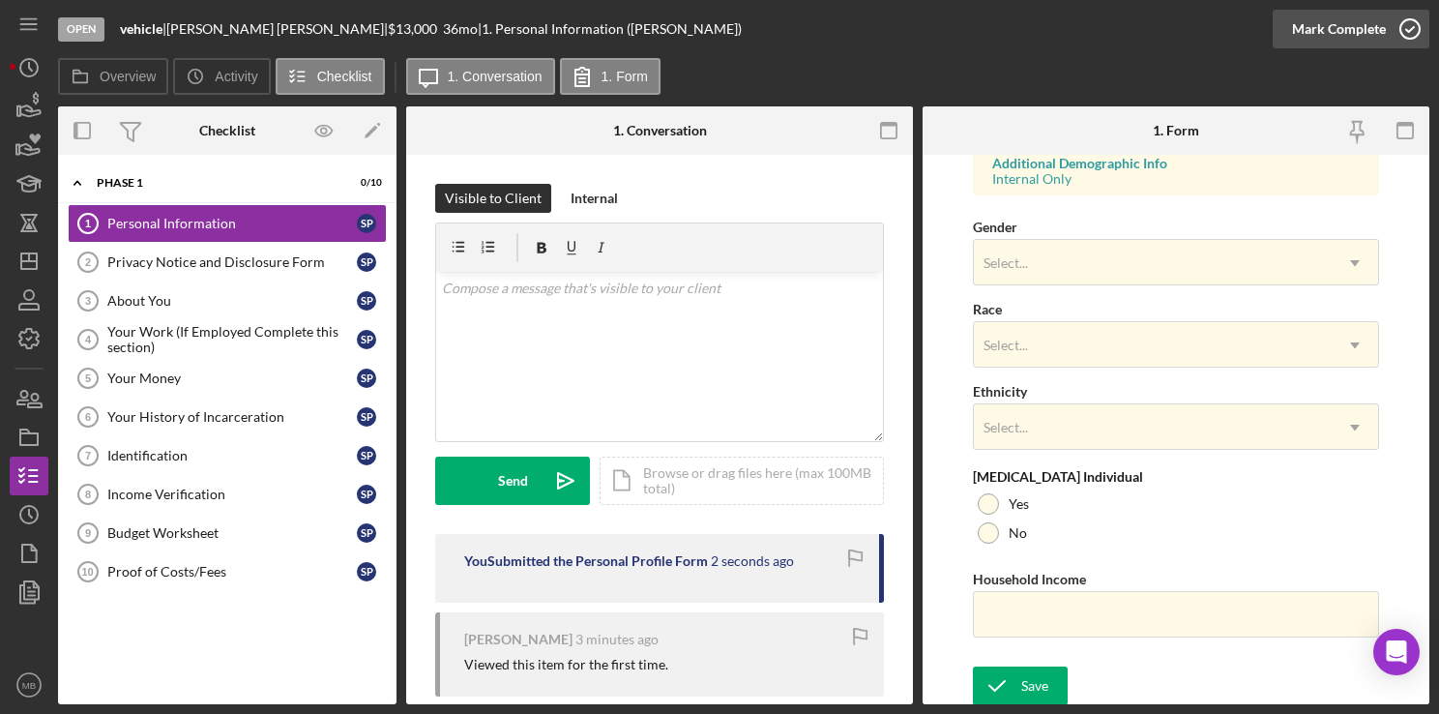
click at [1409, 34] on icon "button" at bounding box center [1410, 29] width 48 height 48
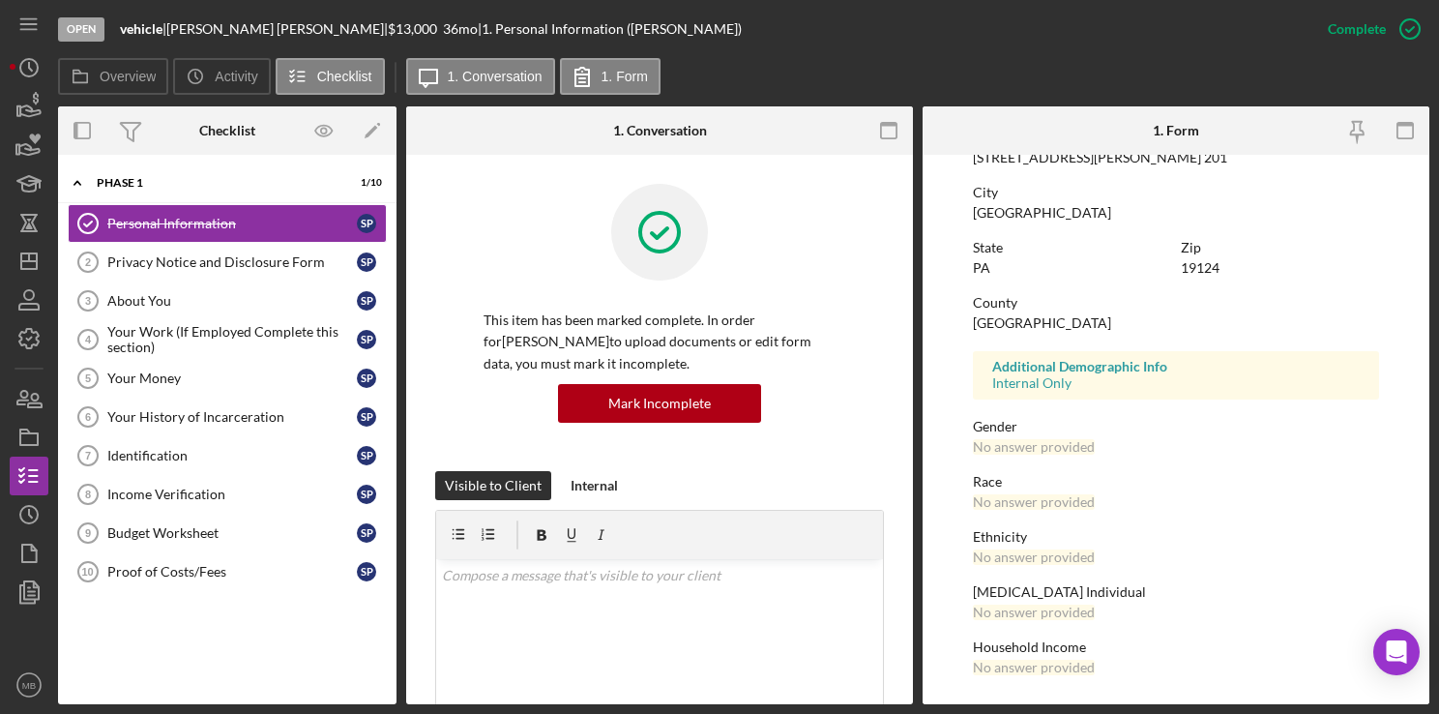
scroll to position [352, 0]
click at [226, 275] on link "Privacy Notice and Disclosure Form 2 Privacy Notice and Disclosure Form s p" at bounding box center [227, 262] width 319 height 39
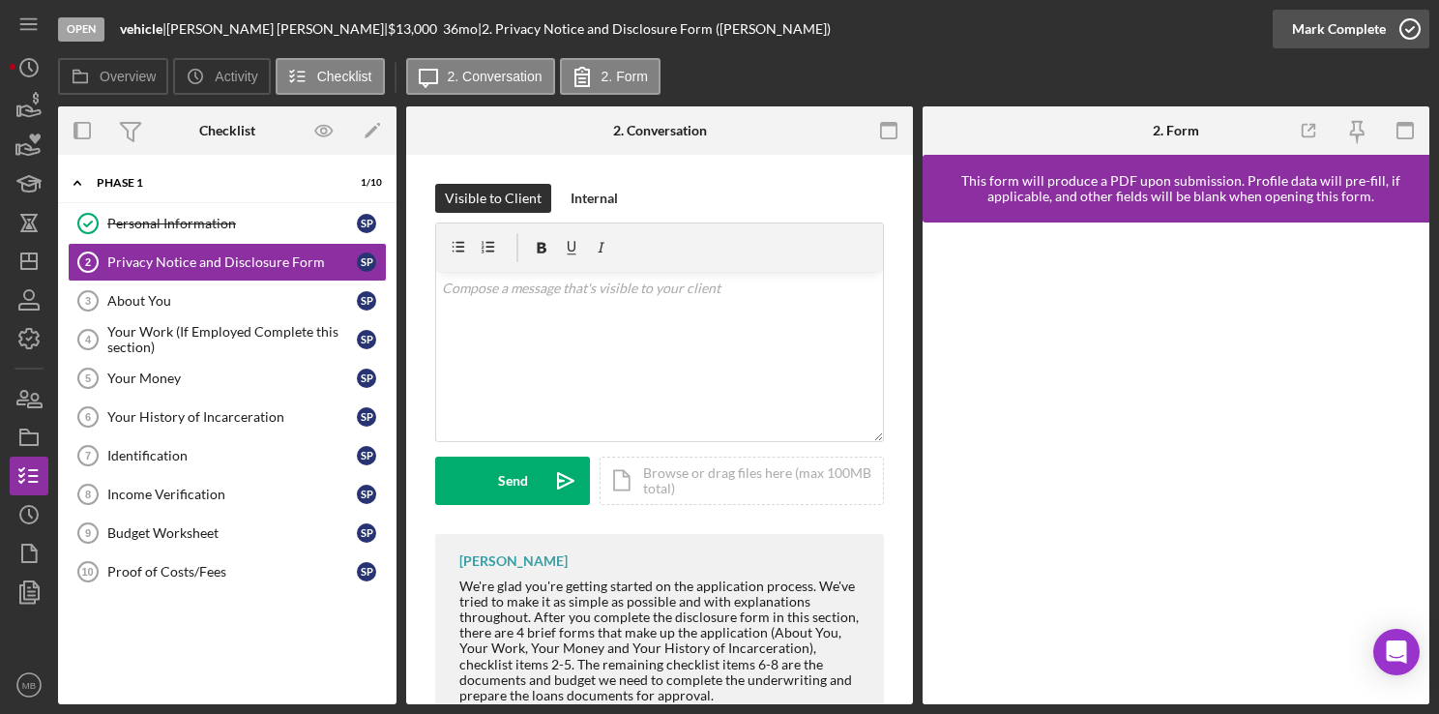
click at [1408, 43] on icon "button" at bounding box center [1410, 29] width 48 height 48
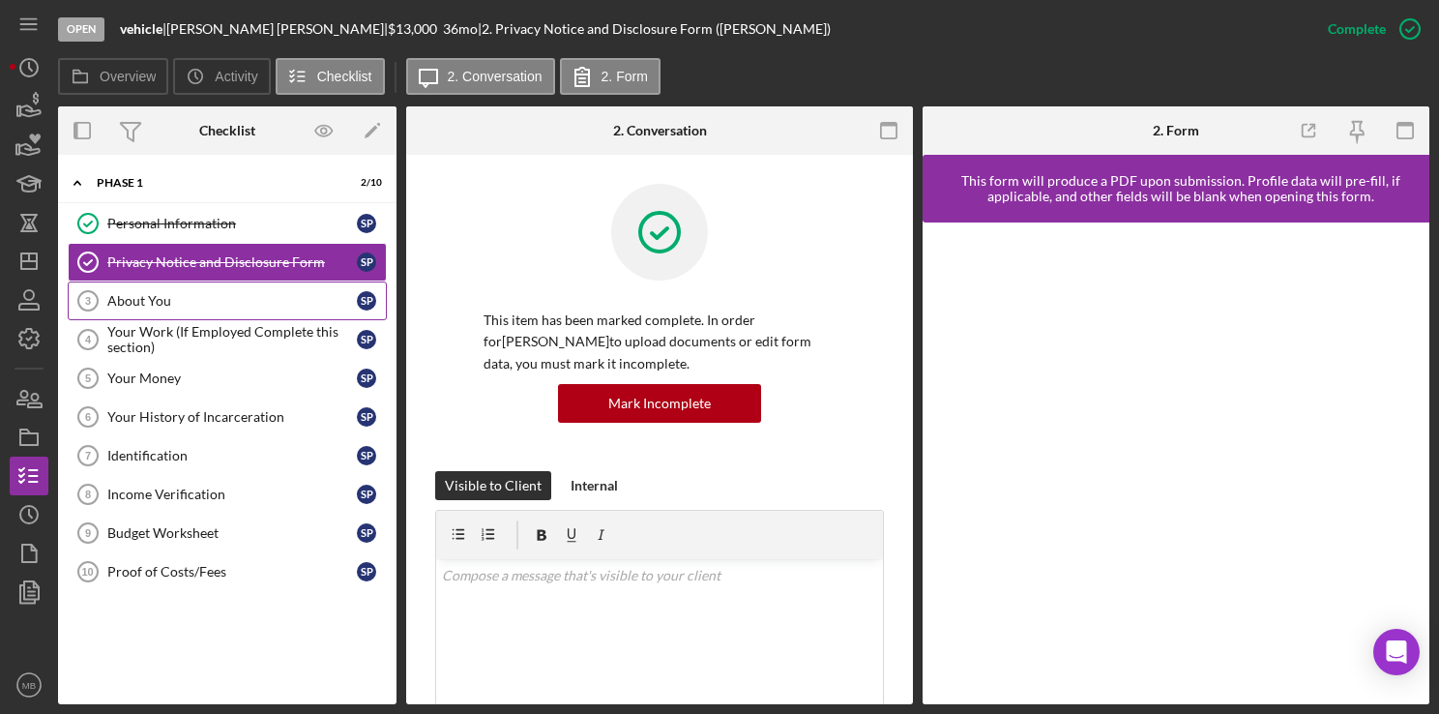
click at [124, 297] on div "About You" at bounding box center [231, 300] width 249 height 15
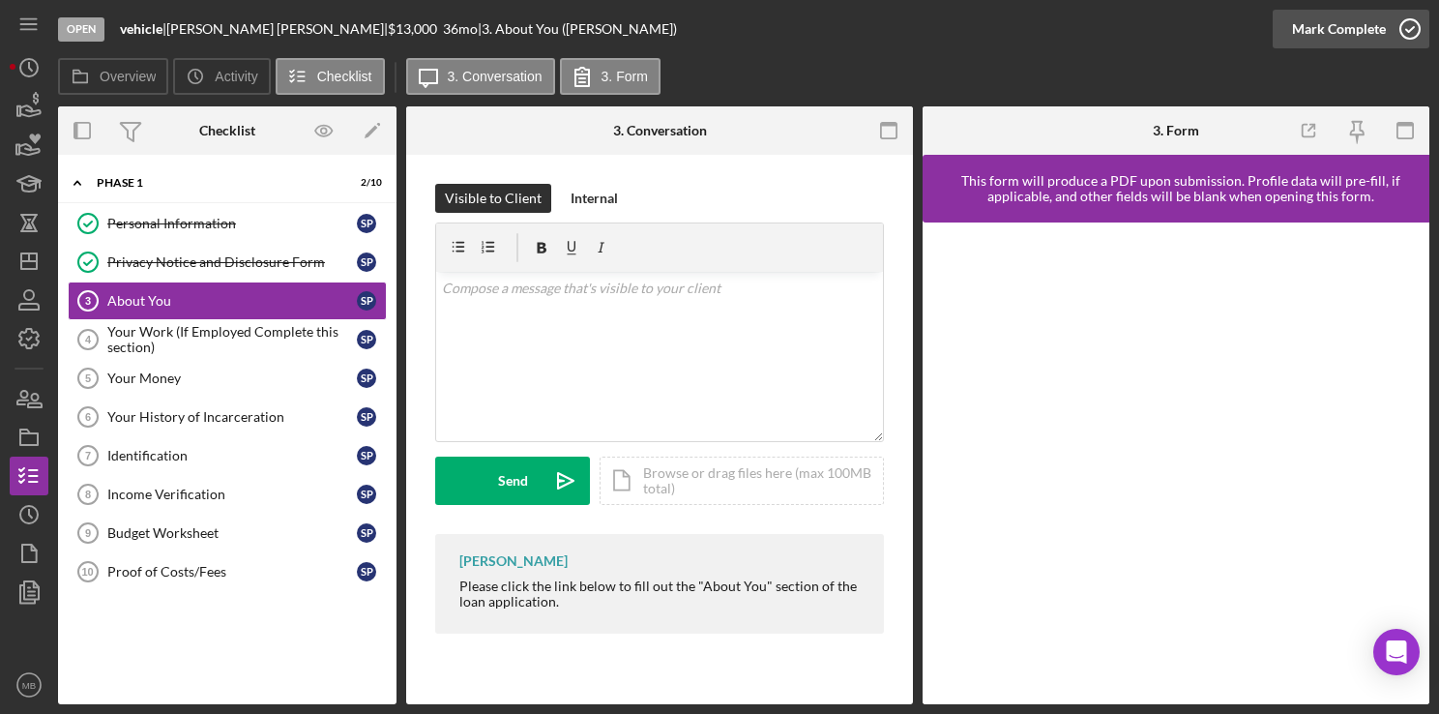
click at [1416, 31] on icon "button" at bounding box center [1410, 29] width 48 height 48
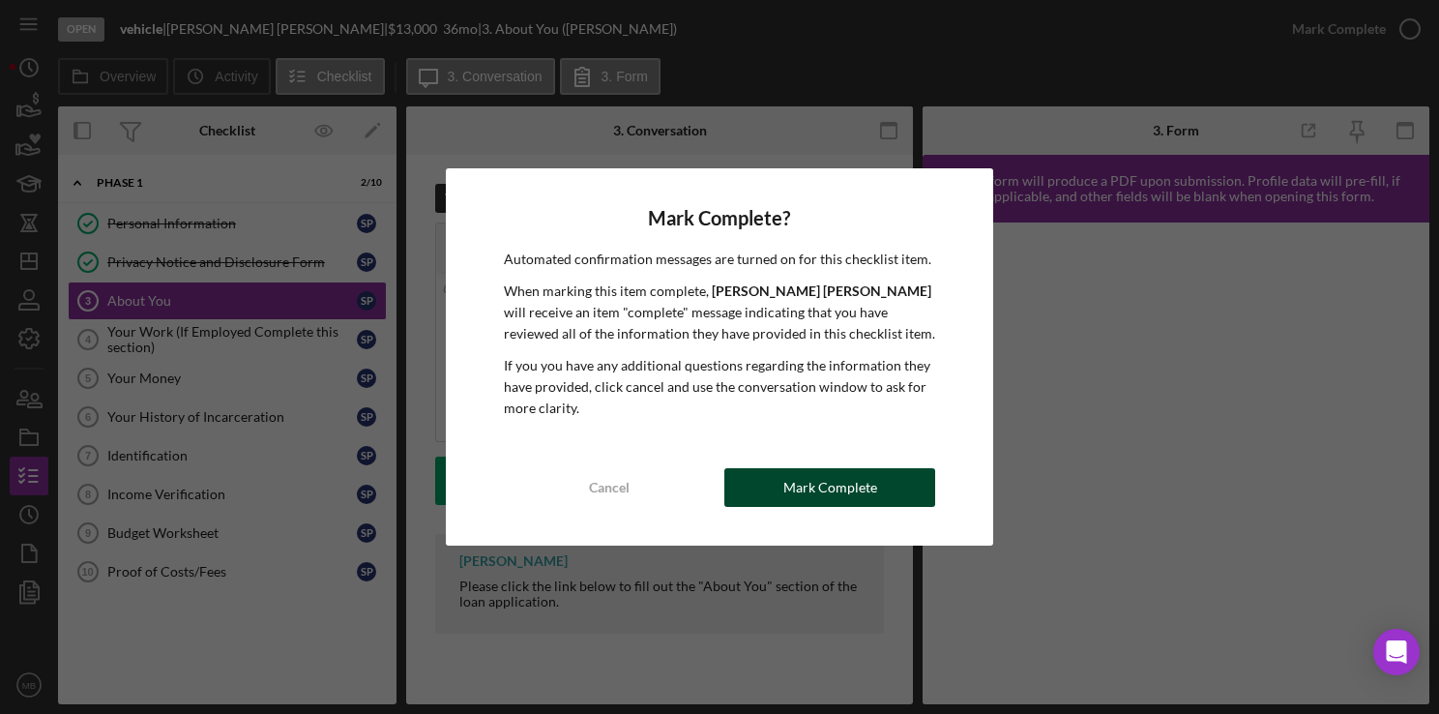
click at [831, 495] on div "Mark Complete" at bounding box center [830, 487] width 94 height 39
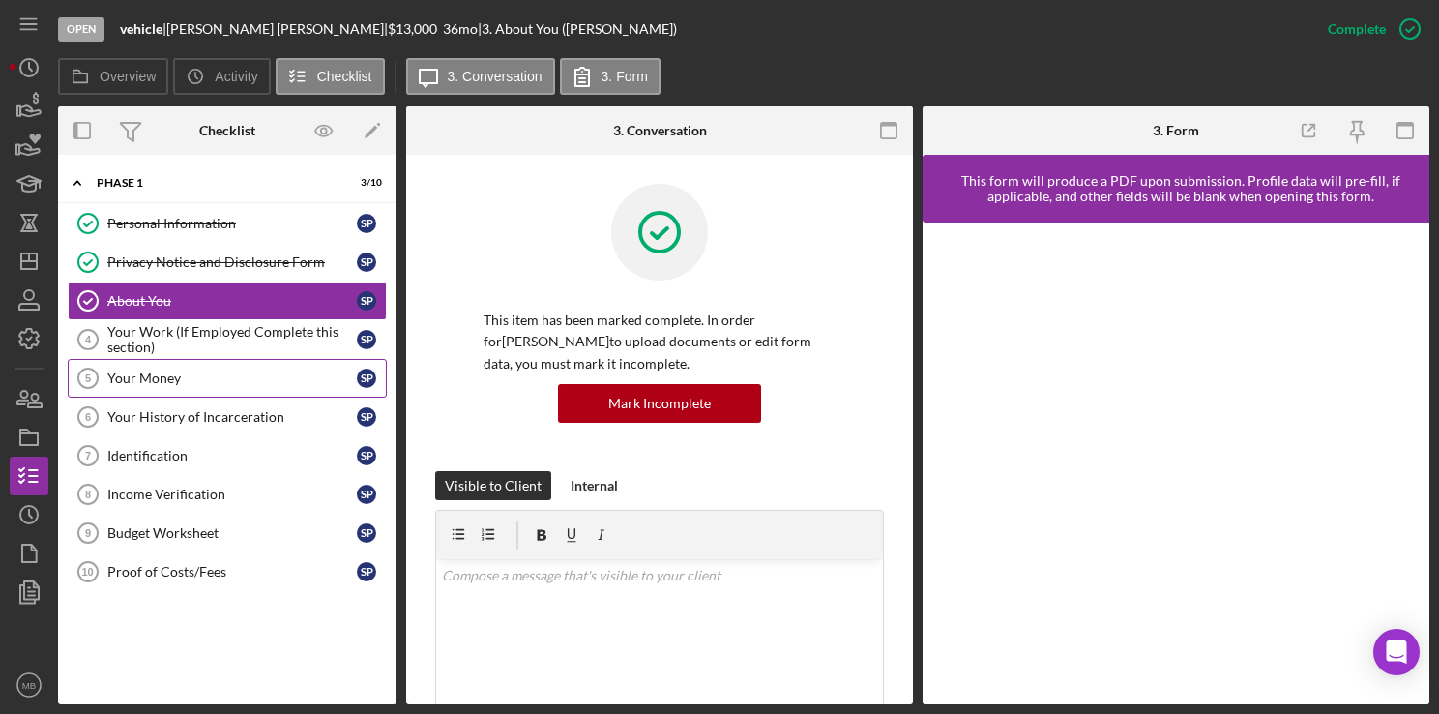
click at [154, 383] on div "Your Money" at bounding box center [231, 377] width 249 height 15
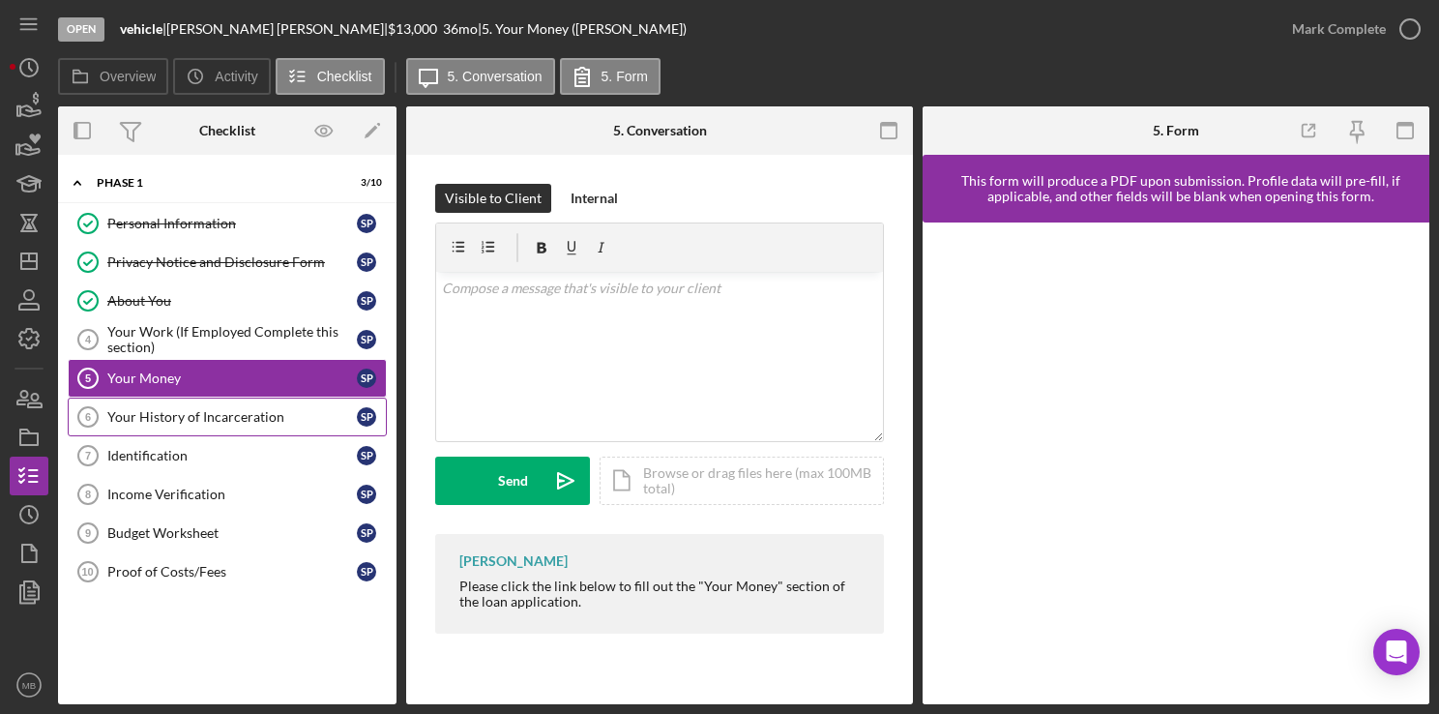
click at [213, 418] on div "Your History of Incarceration" at bounding box center [231, 416] width 249 height 15
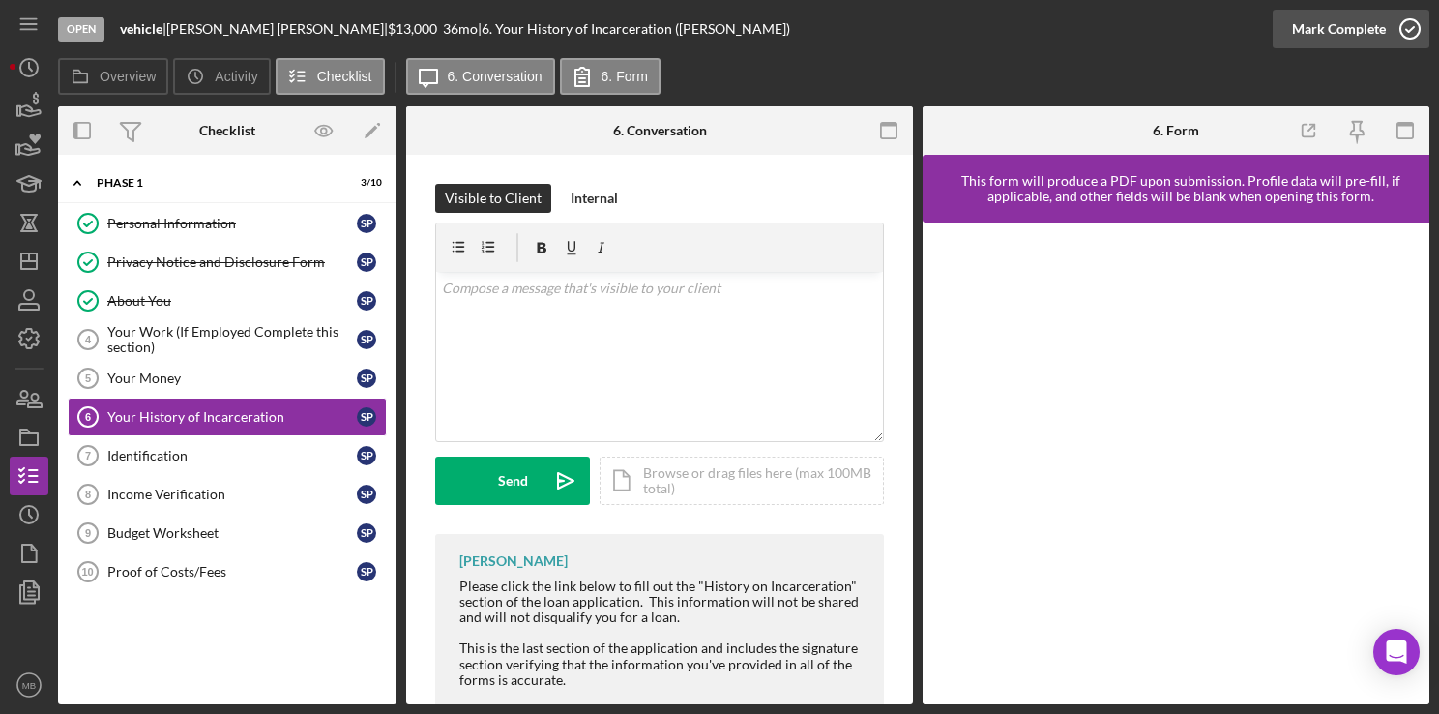
click at [1405, 36] on icon "button" at bounding box center [1410, 29] width 48 height 48
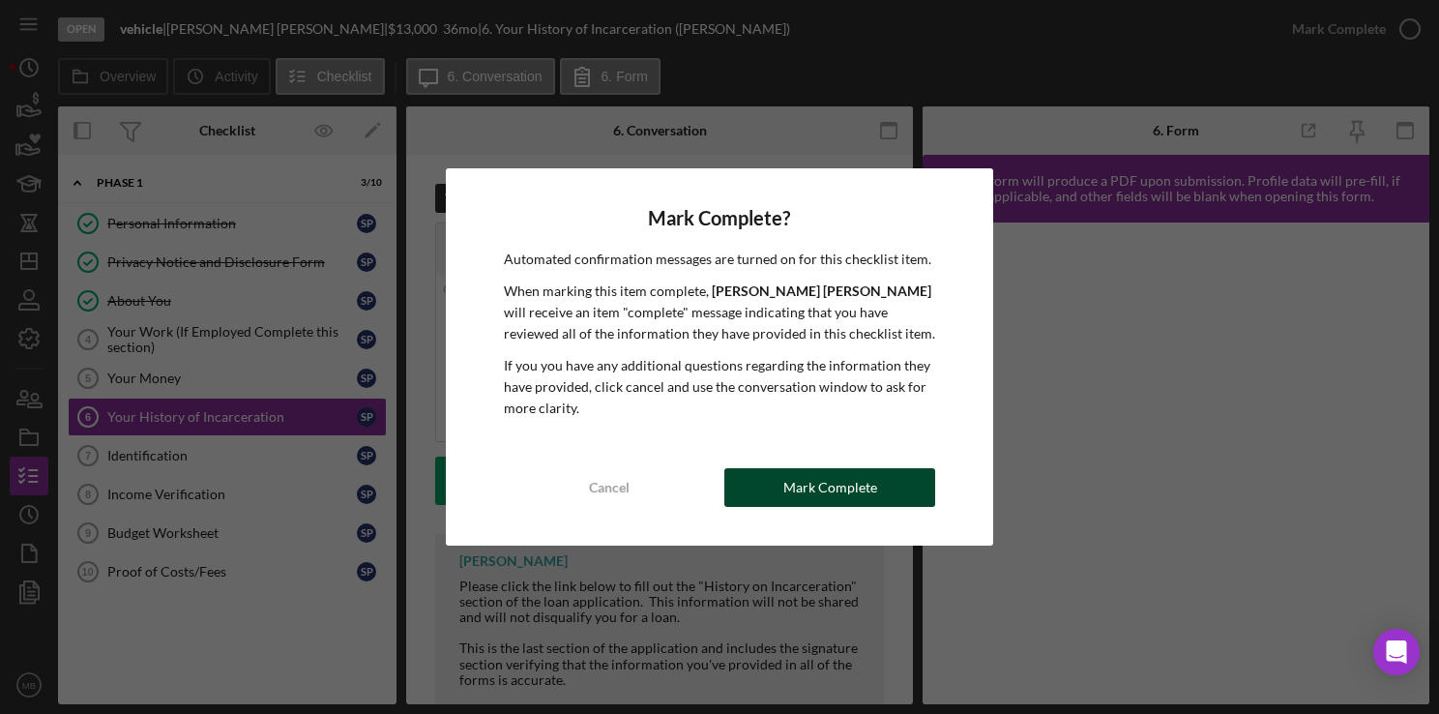
click at [841, 496] on div "Mark Complete" at bounding box center [830, 487] width 94 height 39
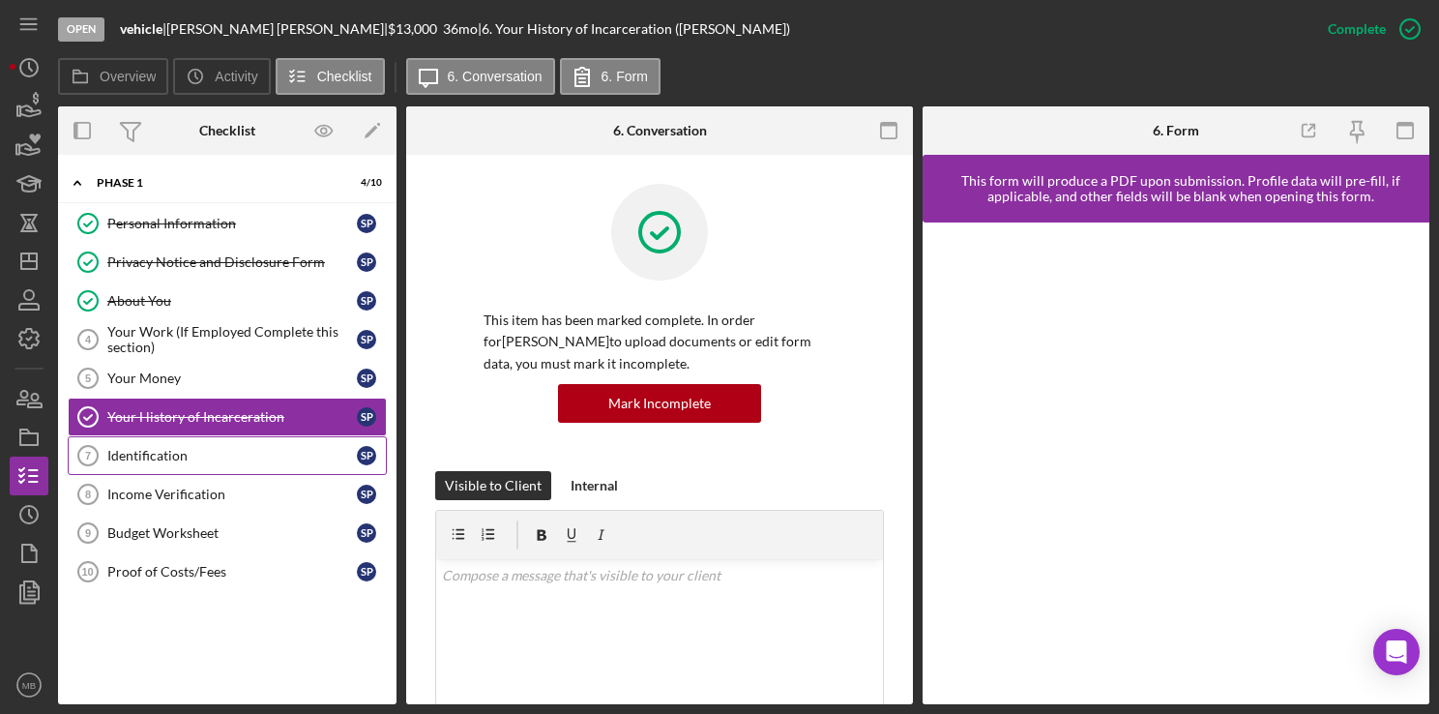
click at [161, 461] on link "Identification 7 Identification s p" at bounding box center [227, 455] width 319 height 39
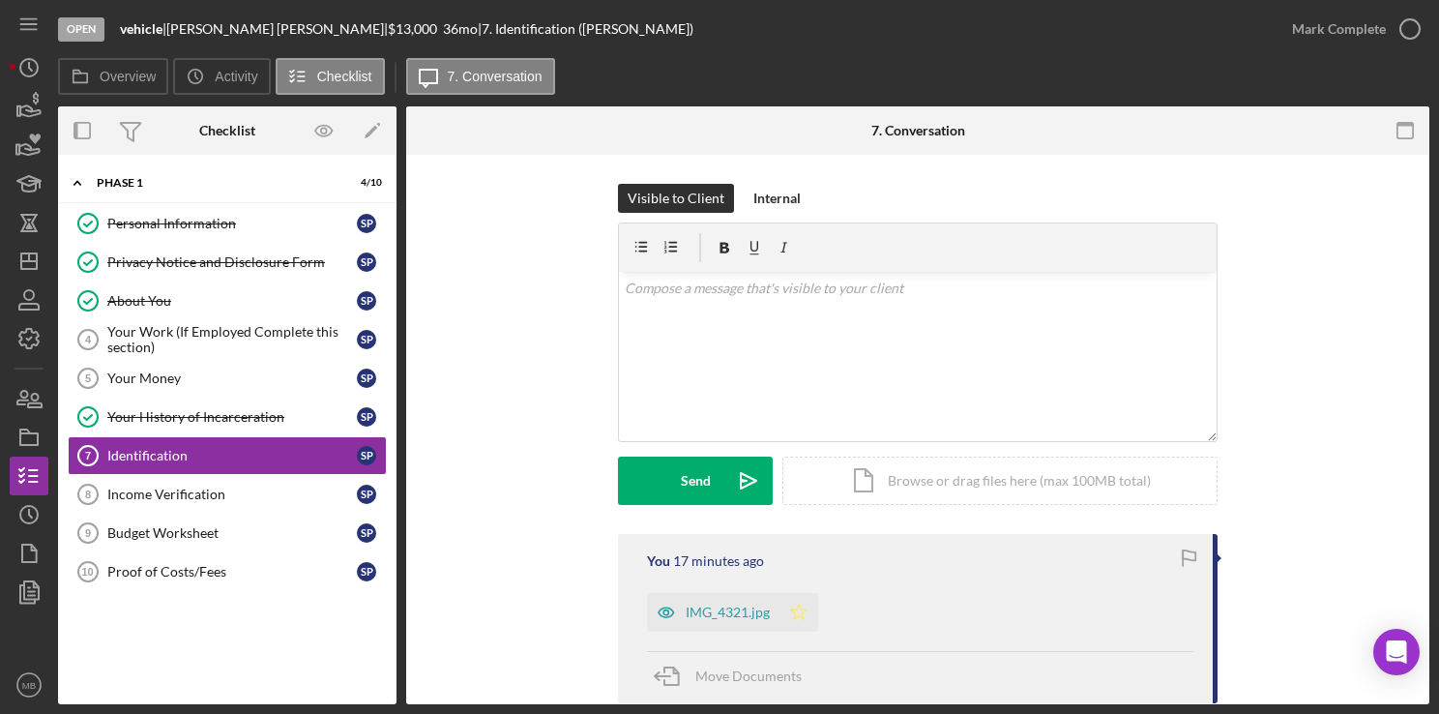
click at [806, 615] on icon "Icon/Star" at bounding box center [798, 612] width 39 height 39
click at [1412, 35] on icon "button" at bounding box center [1410, 29] width 48 height 48
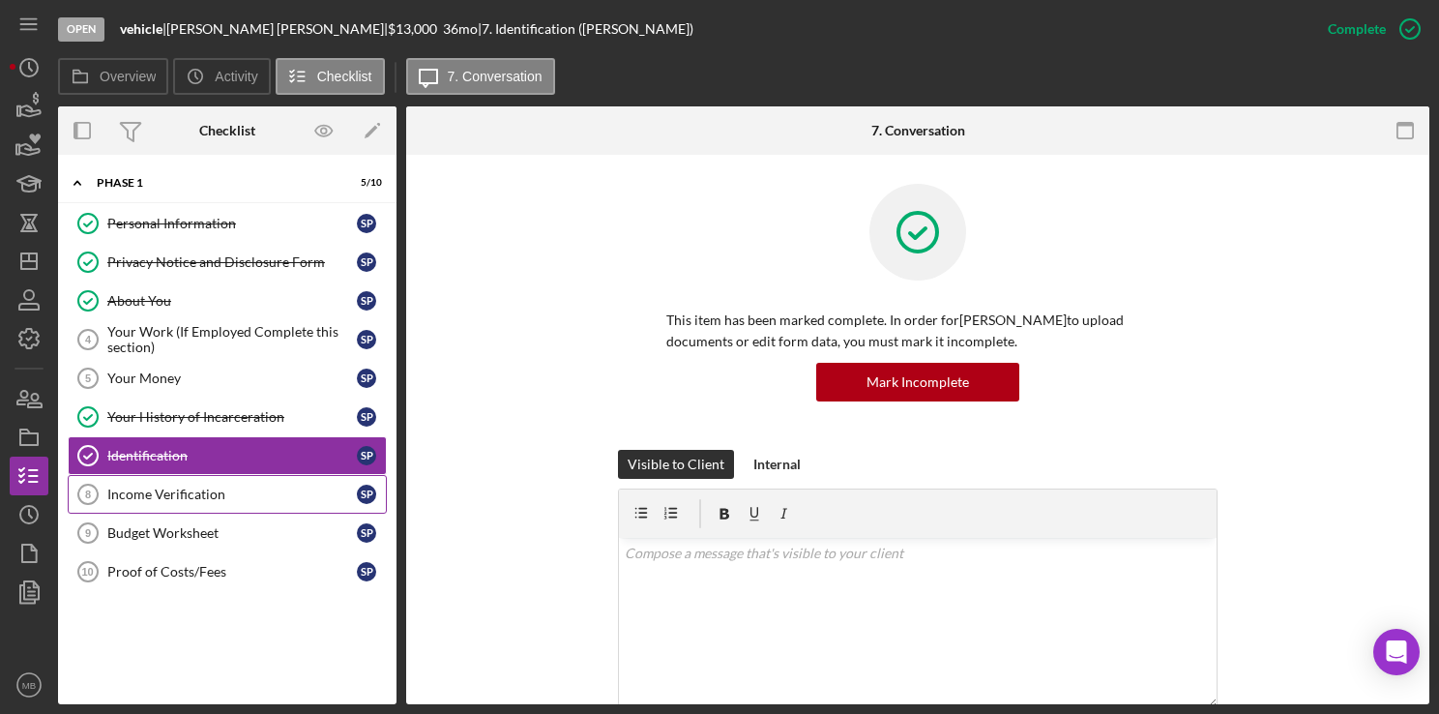
click at [173, 499] on link "Income Verification 8 Income Verification s p" at bounding box center [227, 494] width 319 height 39
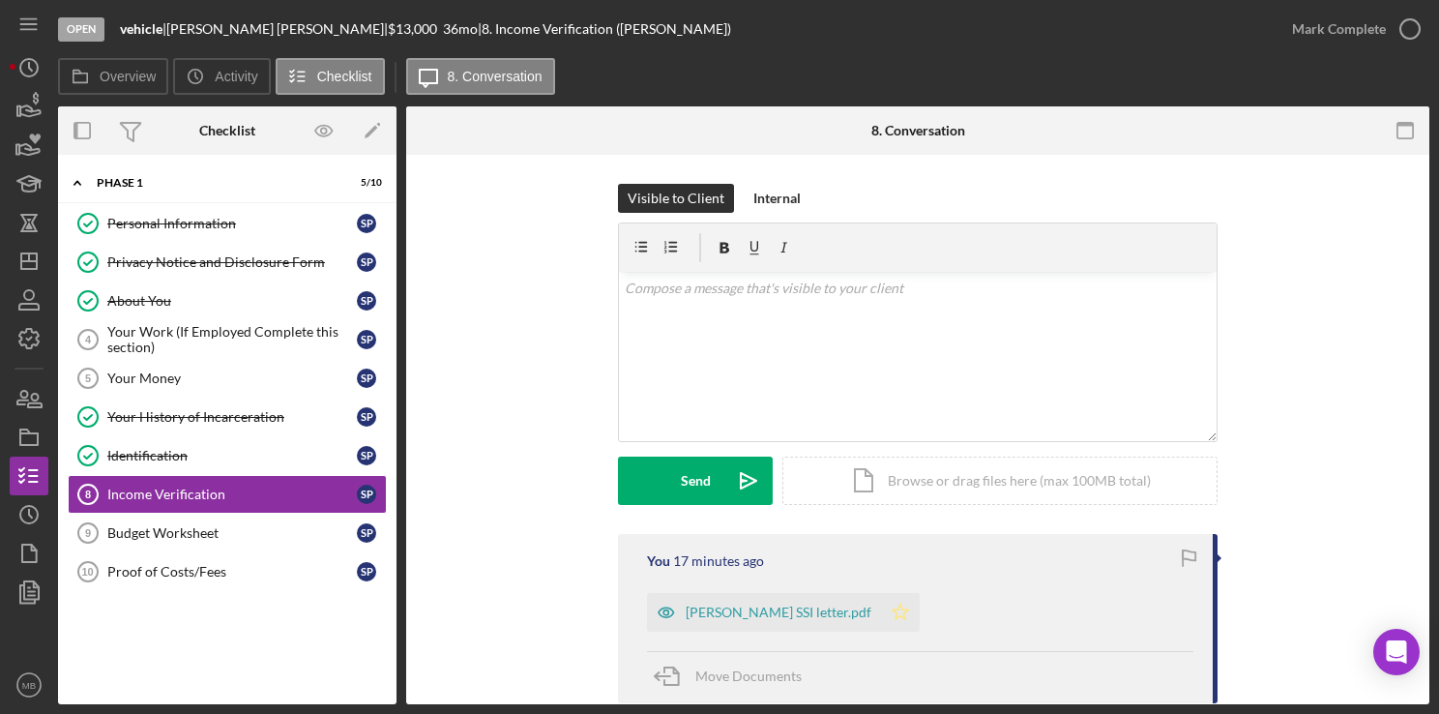
click at [893, 614] on polygon "button" at bounding box center [901, 610] width 16 height 15
click at [1412, 36] on icon "button" at bounding box center [1410, 29] width 48 height 48
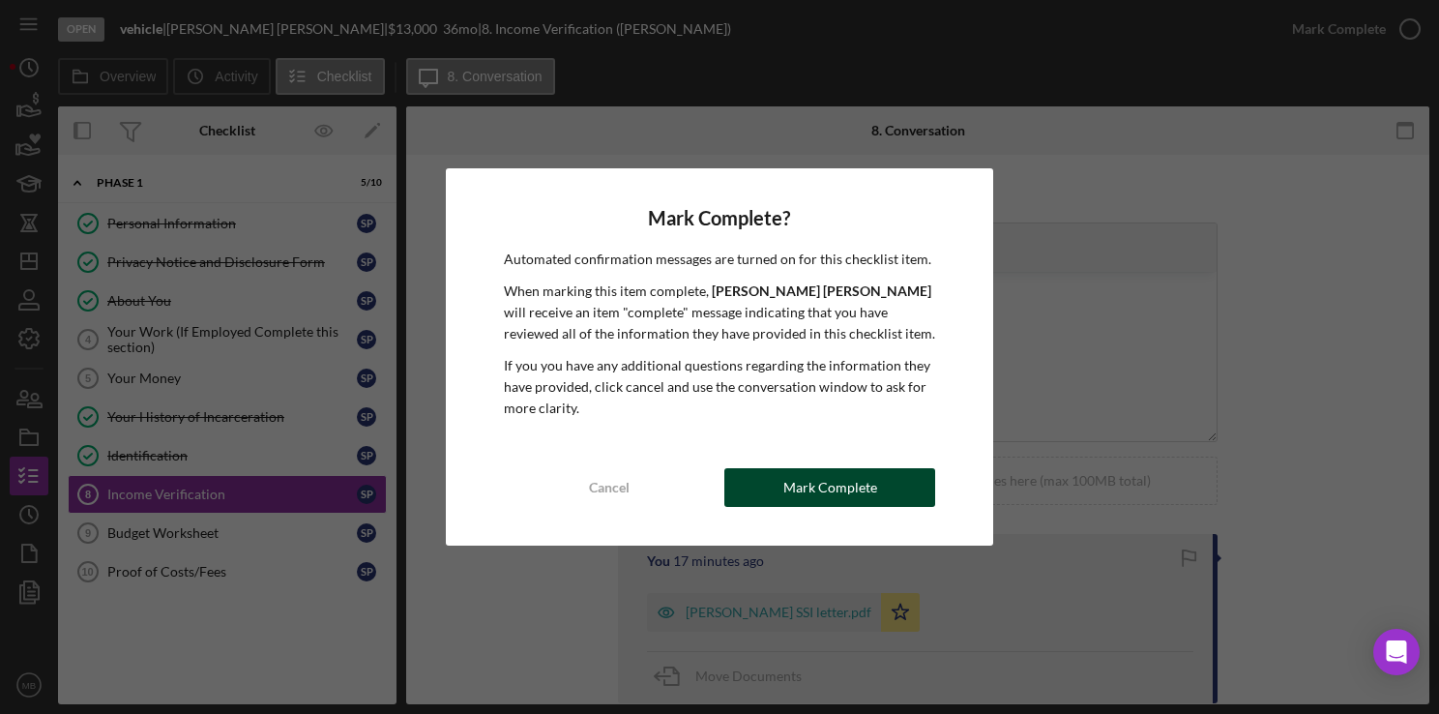
click at [837, 486] on div "Mark Complete" at bounding box center [830, 487] width 94 height 39
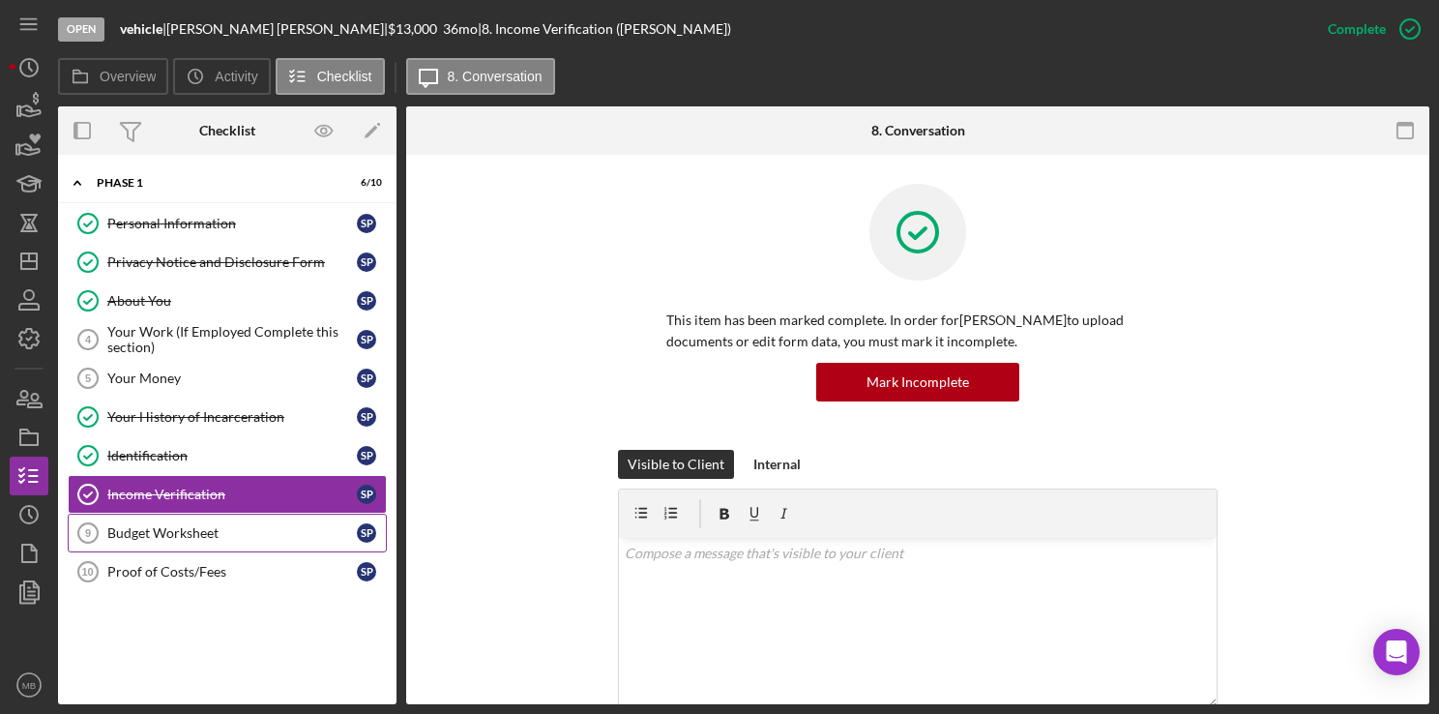
click at [160, 542] on link "Budget Worksheet 9 Budget Worksheet s p" at bounding box center [227, 532] width 319 height 39
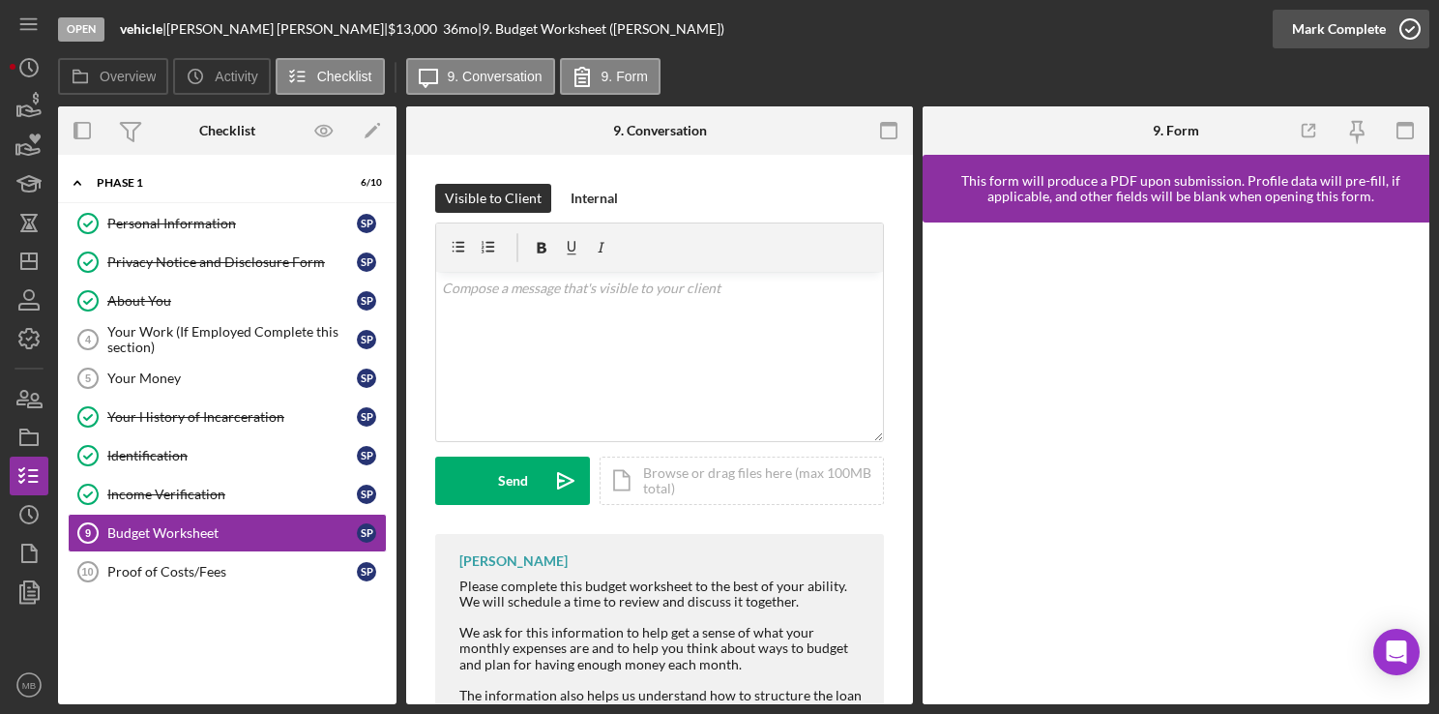
click at [1420, 39] on icon "button" at bounding box center [1410, 29] width 48 height 48
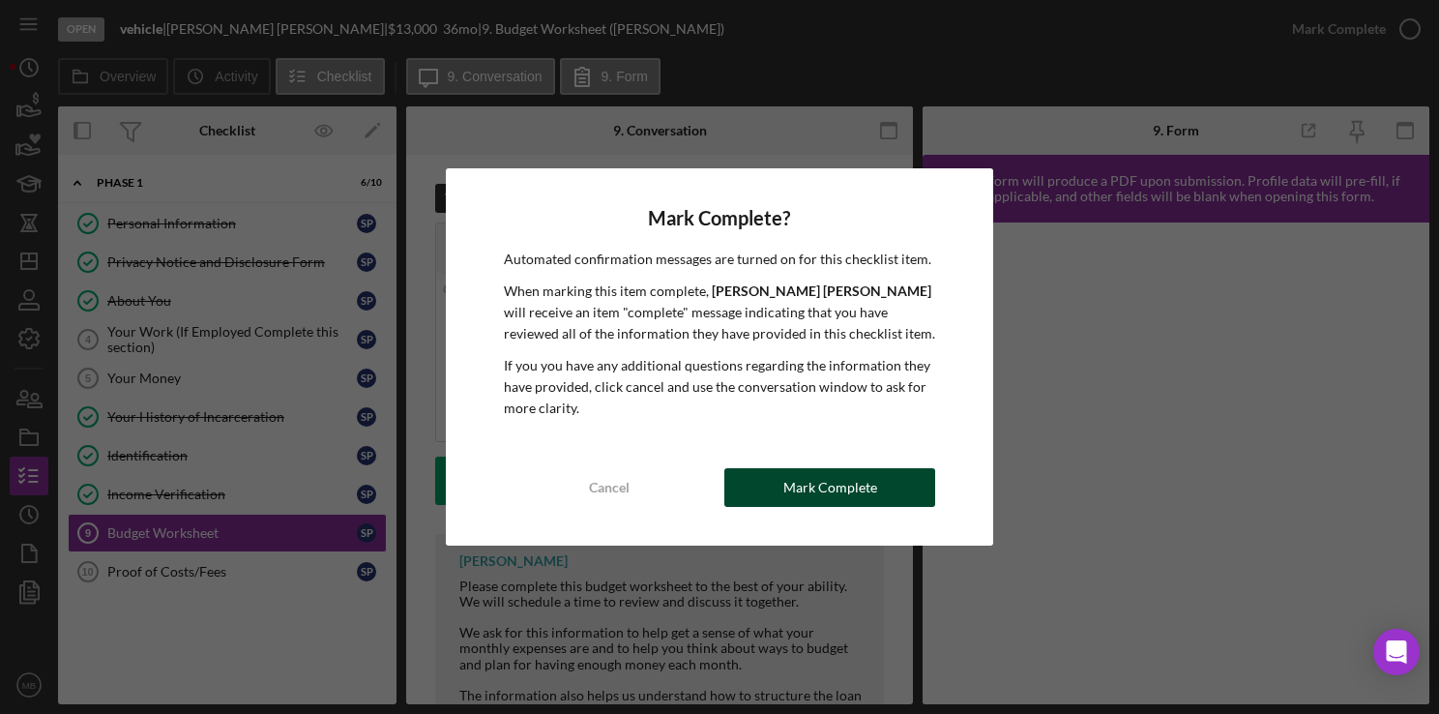
click at [821, 499] on div "Mark Complete" at bounding box center [830, 487] width 94 height 39
